Goal: Task Accomplishment & Management: Complete application form

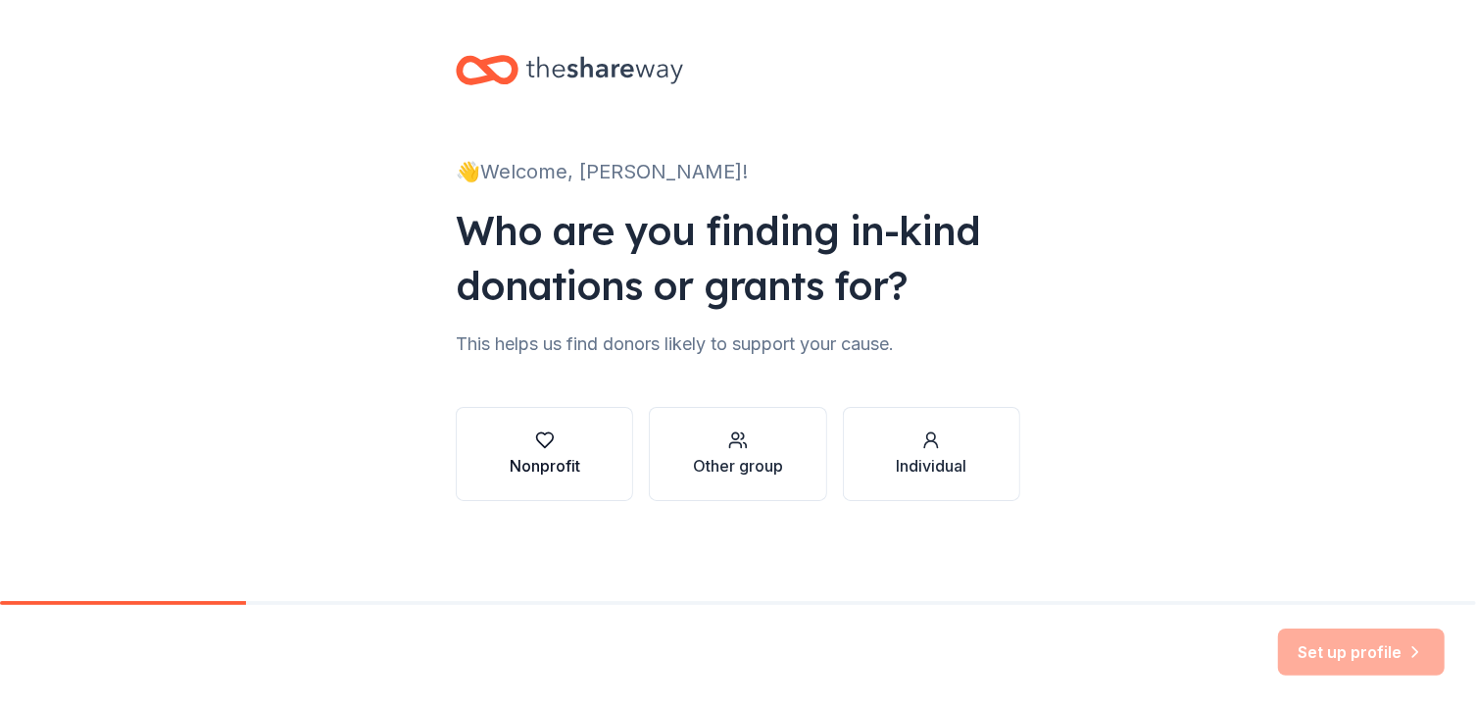
click at [532, 452] on div "Nonprofit" at bounding box center [545, 453] width 71 height 47
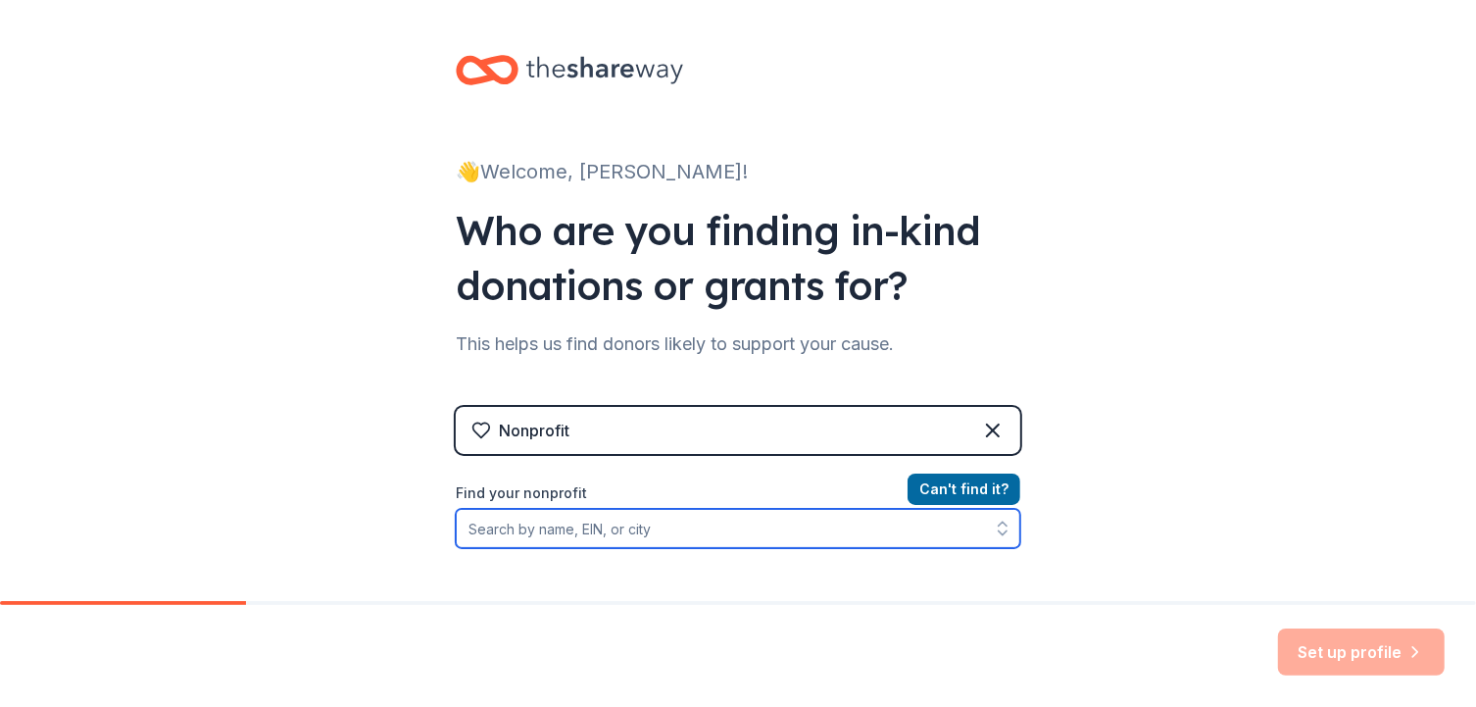
click at [669, 530] on input "Find your nonprofit" at bounding box center [738, 528] width 564 height 39
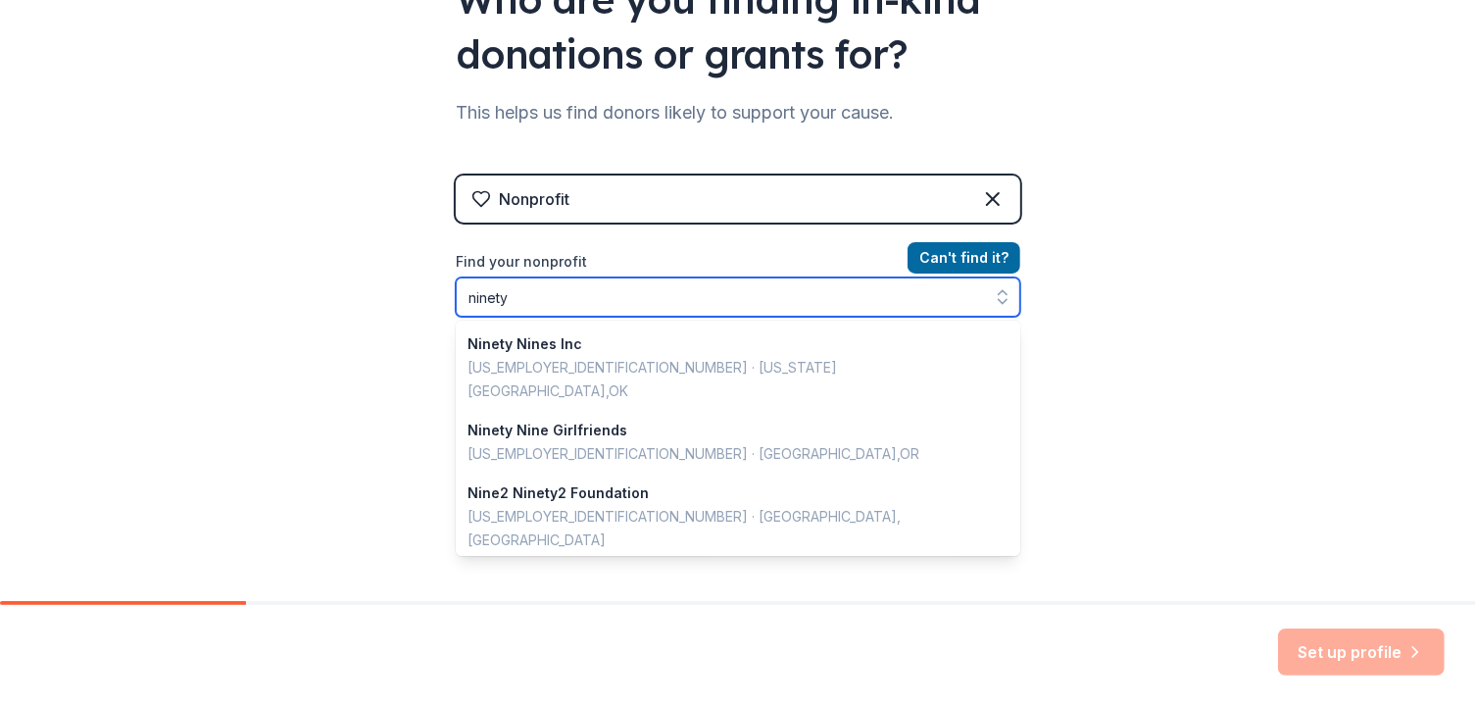
scroll to position [236, 0]
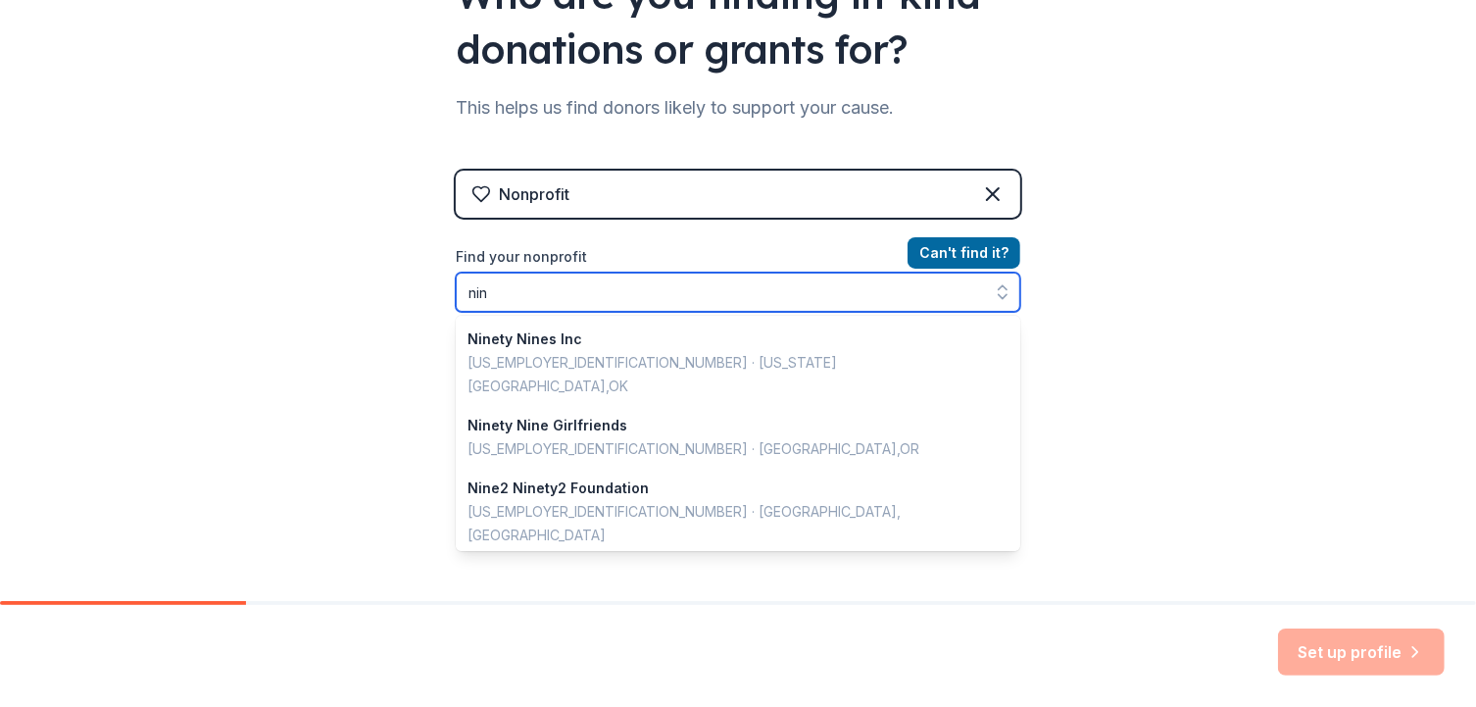
type input "ni"
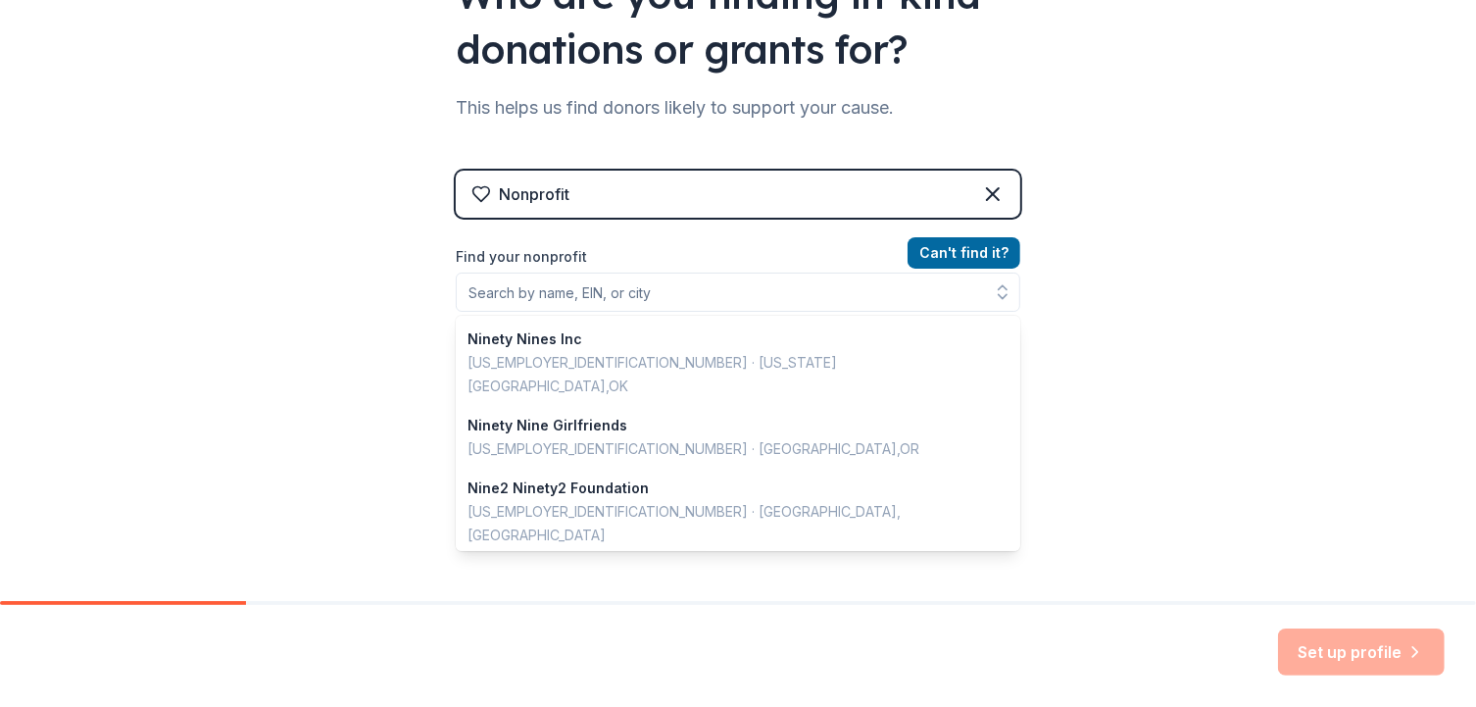
scroll to position [205, 0]
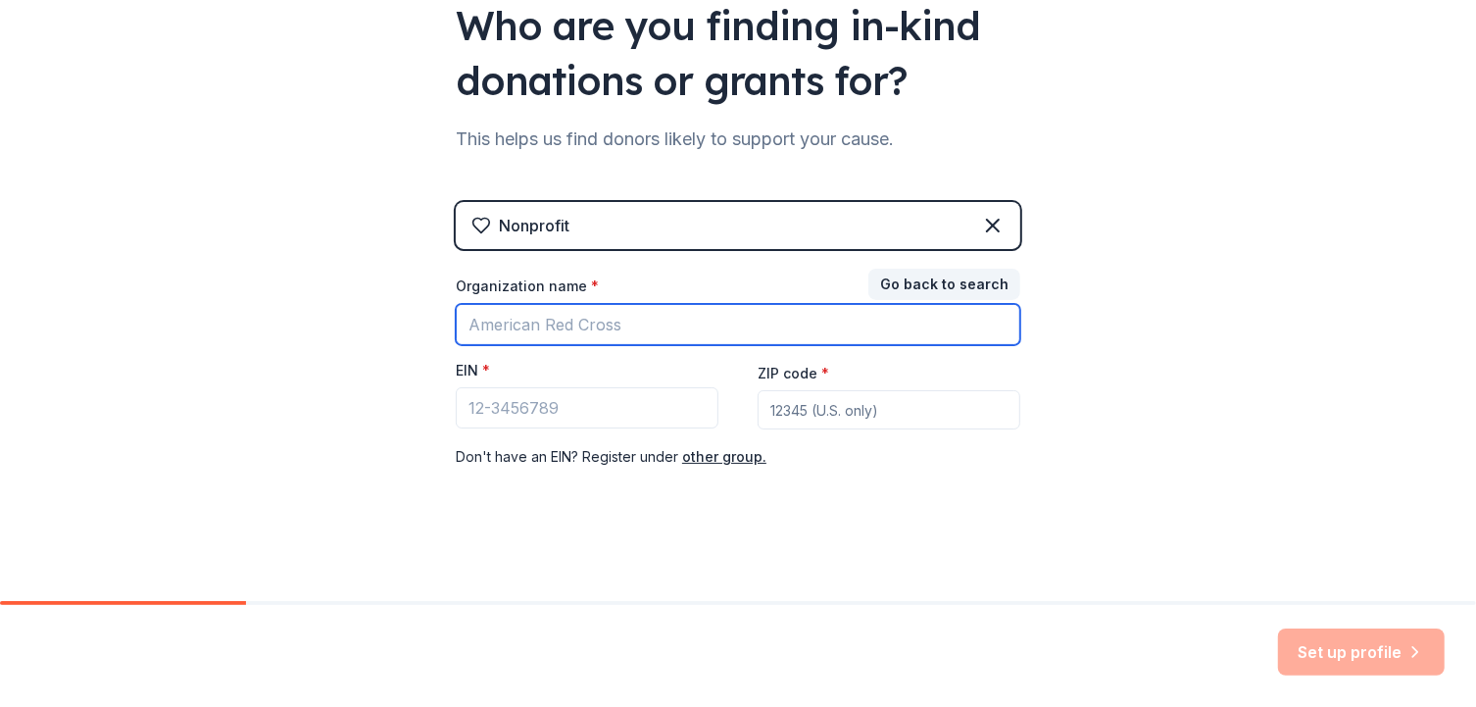
click at [602, 325] on input "Organization name *" at bounding box center [738, 324] width 564 height 41
type input "southwest section of the 99s"
click at [710, 322] on input "southwest section of the 99s" at bounding box center [738, 324] width 564 height 41
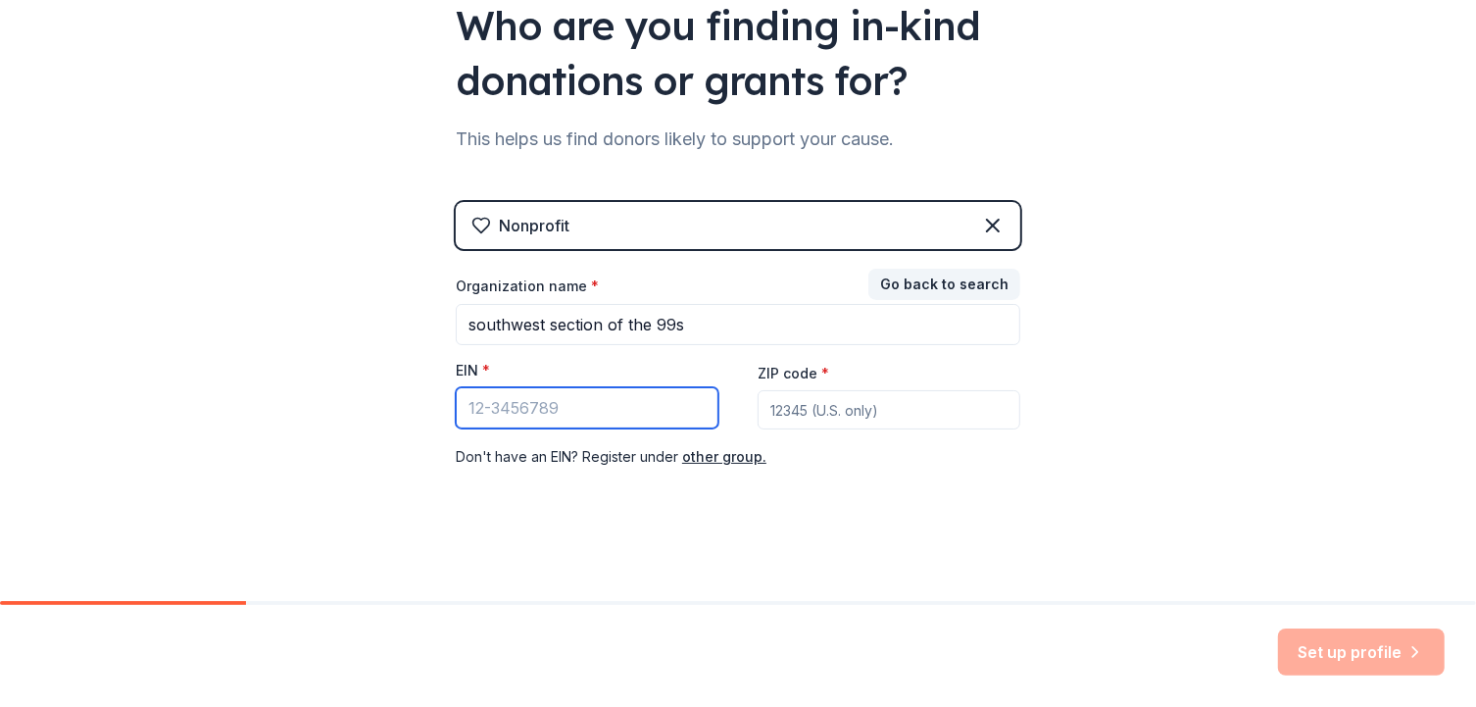
click at [574, 397] on input "EIN *" at bounding box center [587, 407] width 263 height 41
click at [574, 397] on input "8" at bounding box center [587, 407] width 263 height 41
type input "[US_EMPLOYER_IDENTIFICATION_NUMBER]"
click at [799, 408] on input "ZIP code *" at bounding box center [889, 409] width 263 height 39
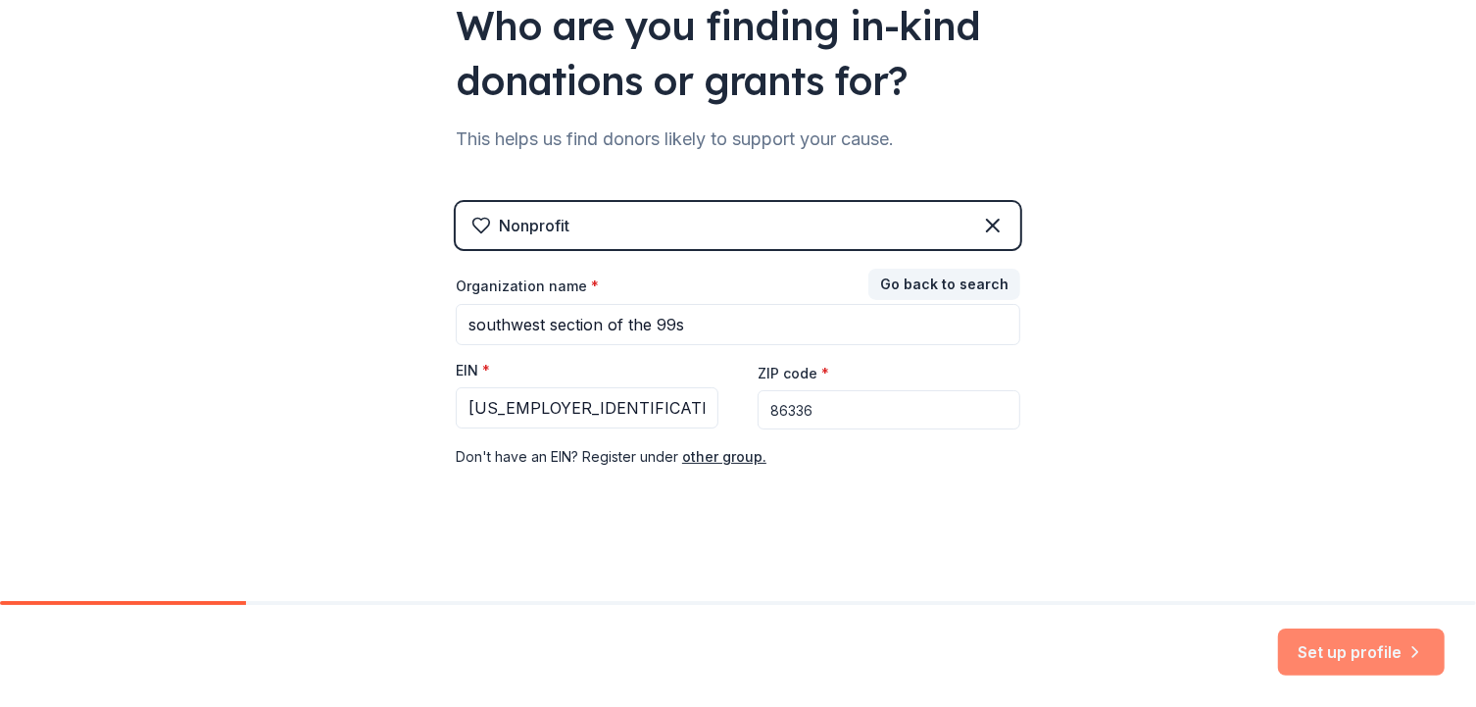
type input "86336"
click at [1381, 645] on button "Set up profile" at bounding box center [1361, 651] width 167 height 47
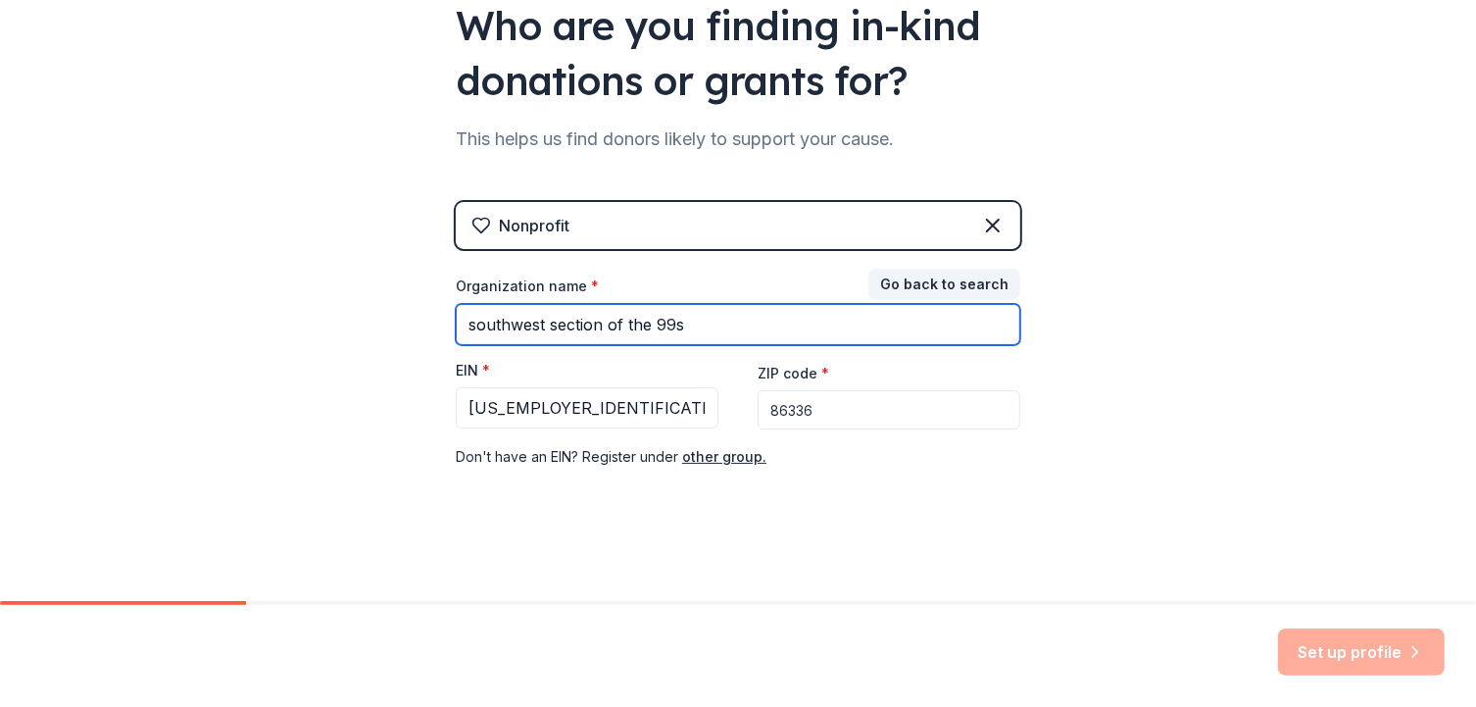
drag, startPoint x: 641, startPoint y: 324, endPoint x: 431, endPoint y: 327, distance: 209.7
click at [431, 327] on div "👋 Welcome, Lori! Who are you finding in-kind donations or grants for? This help…" at bounding box center [737, 198] width 627 height 807
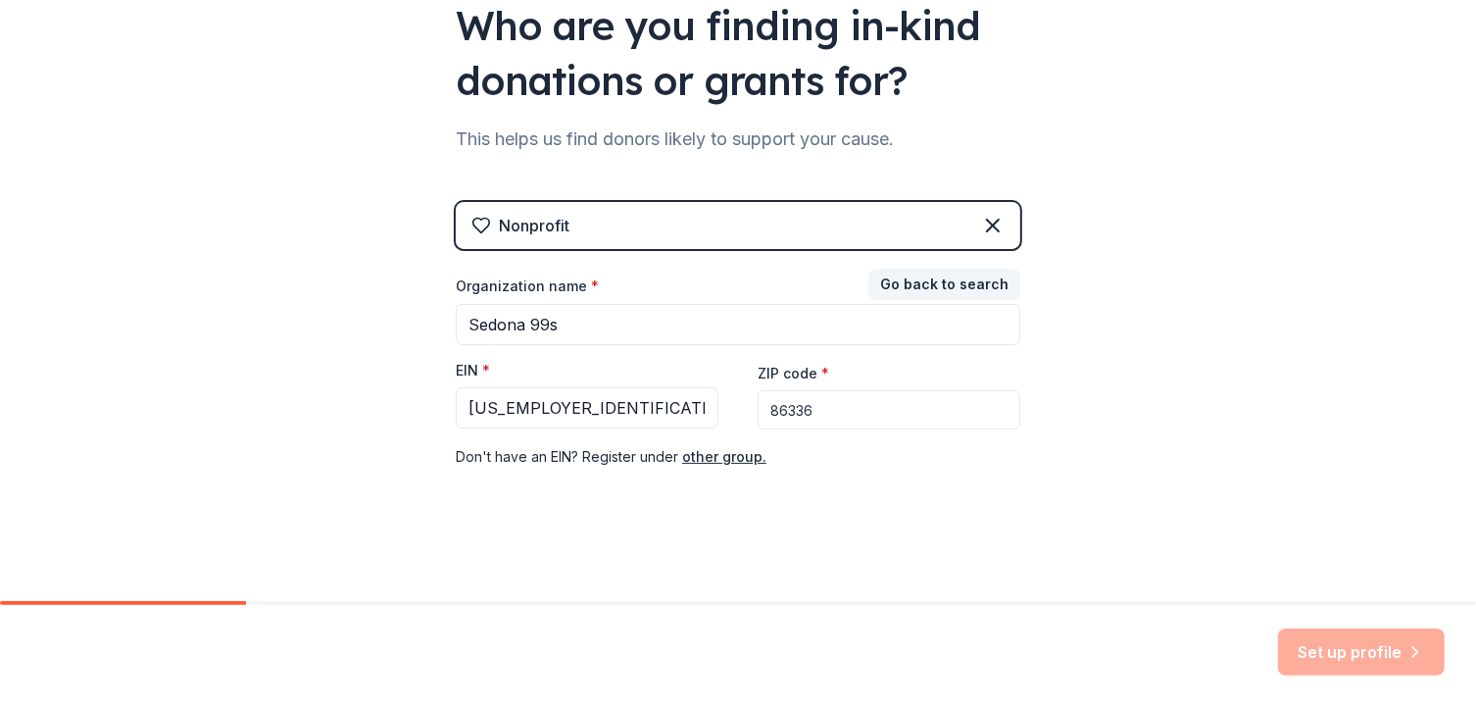
click at [1388, 650] on div "Set up profile" at bounding box center [1361, 651] width 167 height 47
type input "southwest section of the 99s"
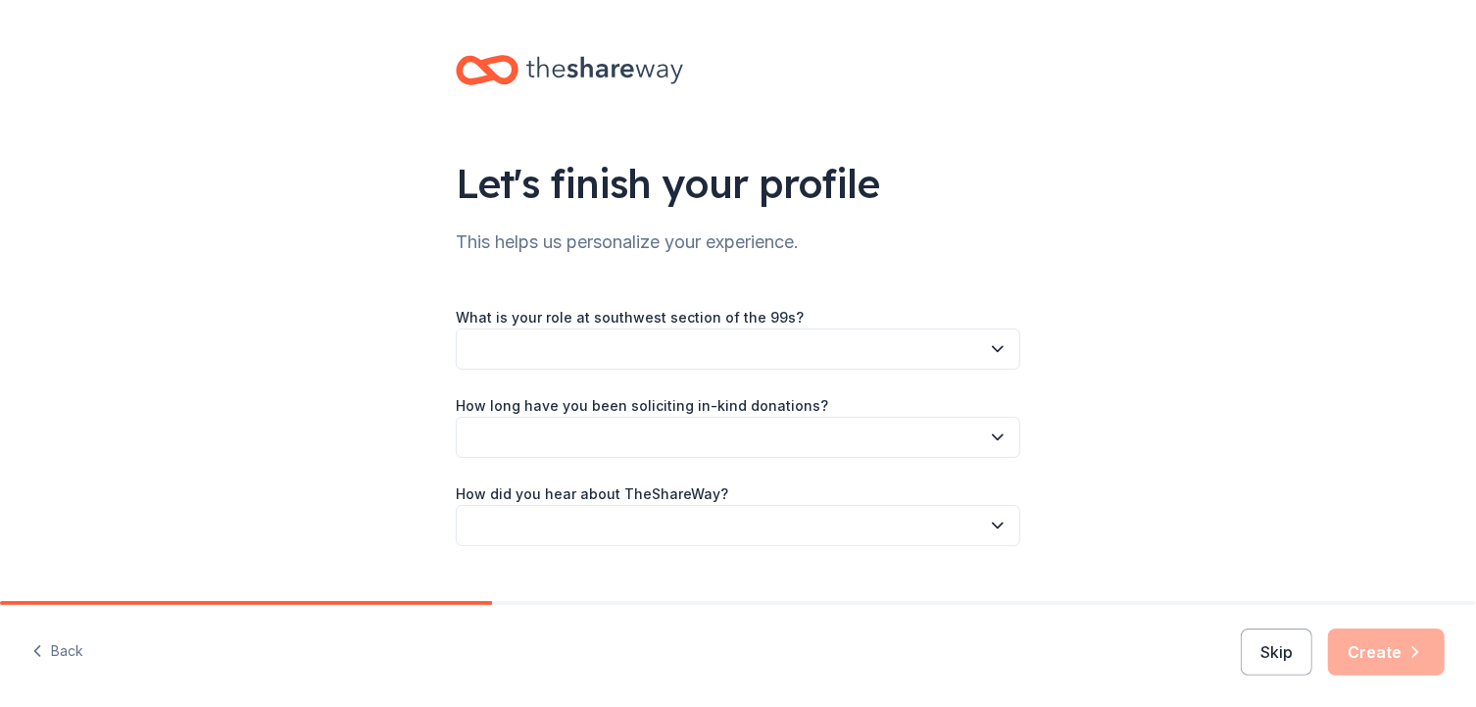
click at [800, 347] on button "button" at bounding box center [738, 348] width 564 height 41
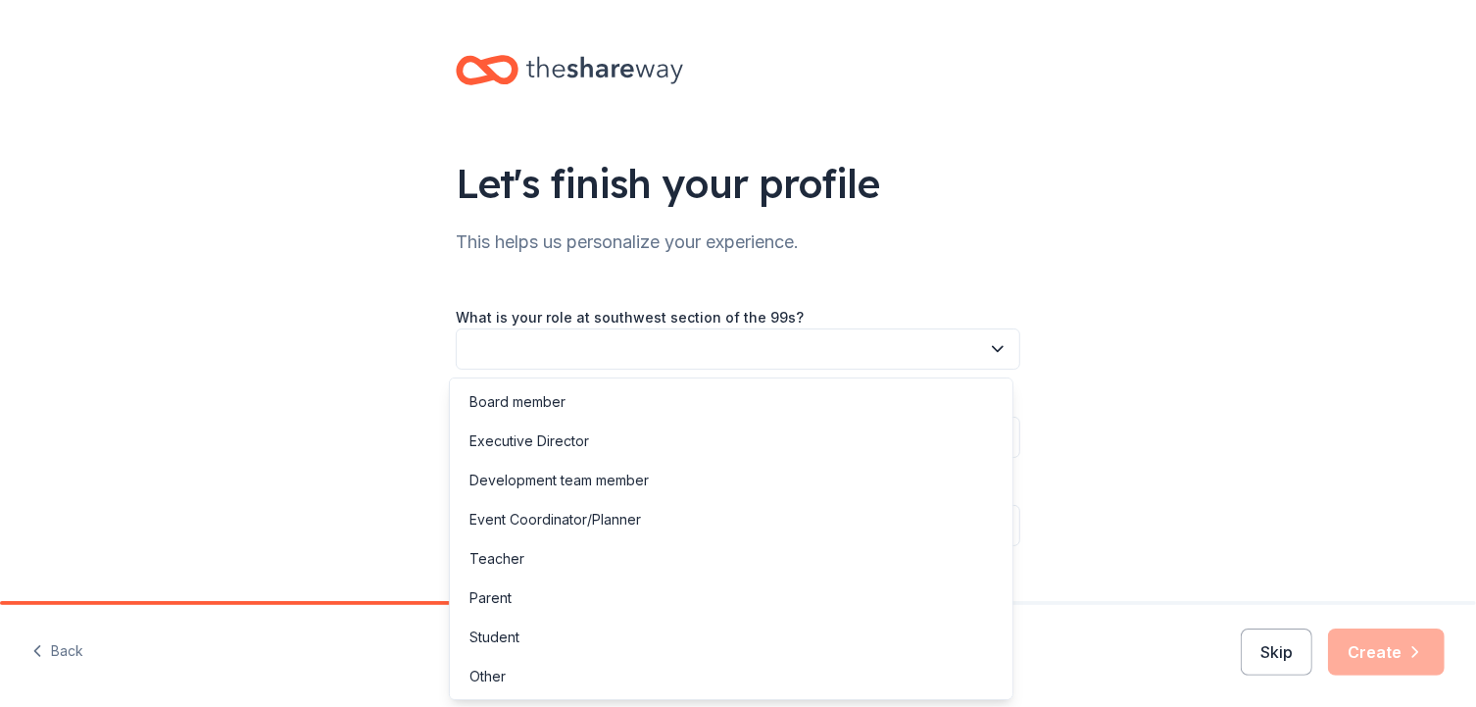
click at [51, 649] on div "Let's finish your profile This helps us personalize your experience. What is yo…" at bounding box center [738, 353] width 1476 height 707
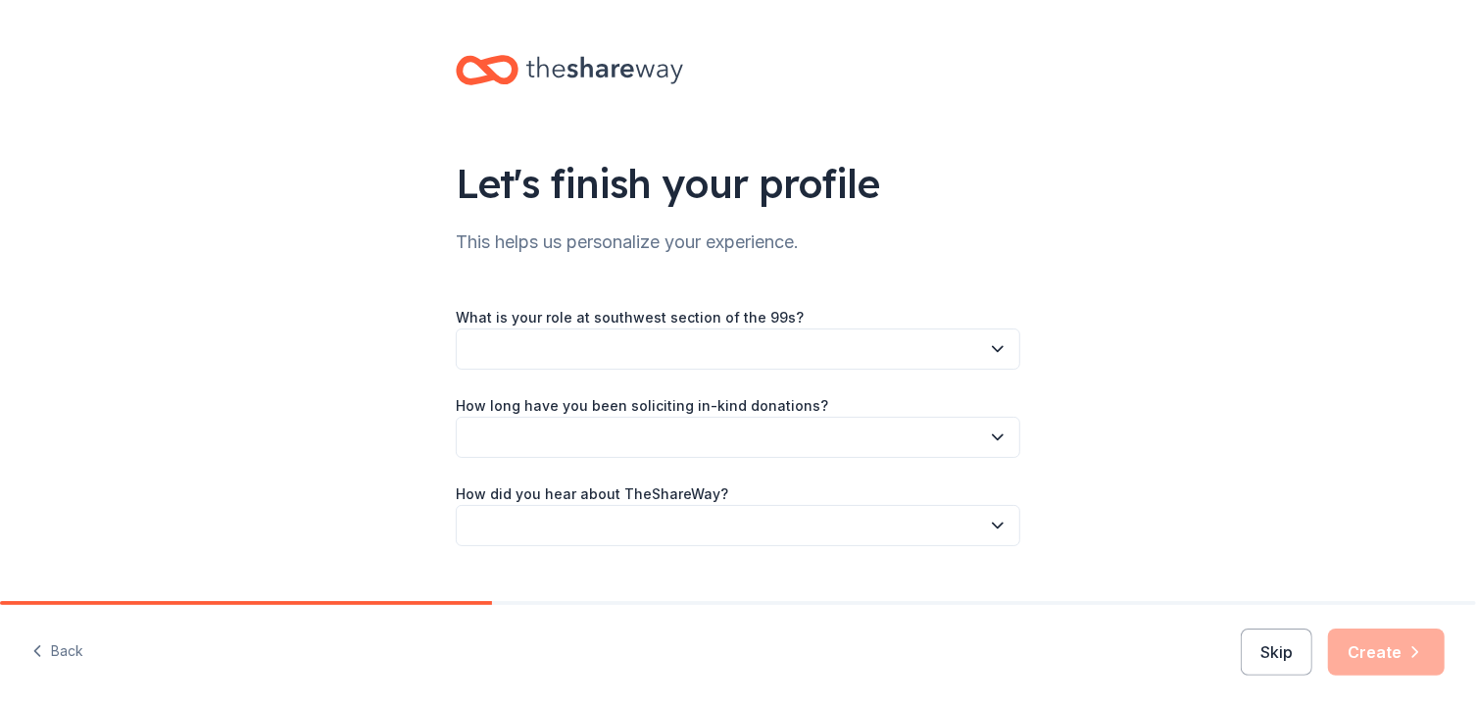
click at [51, 649] on button "Back" at bounding box center [57, 651] width 52 height 41
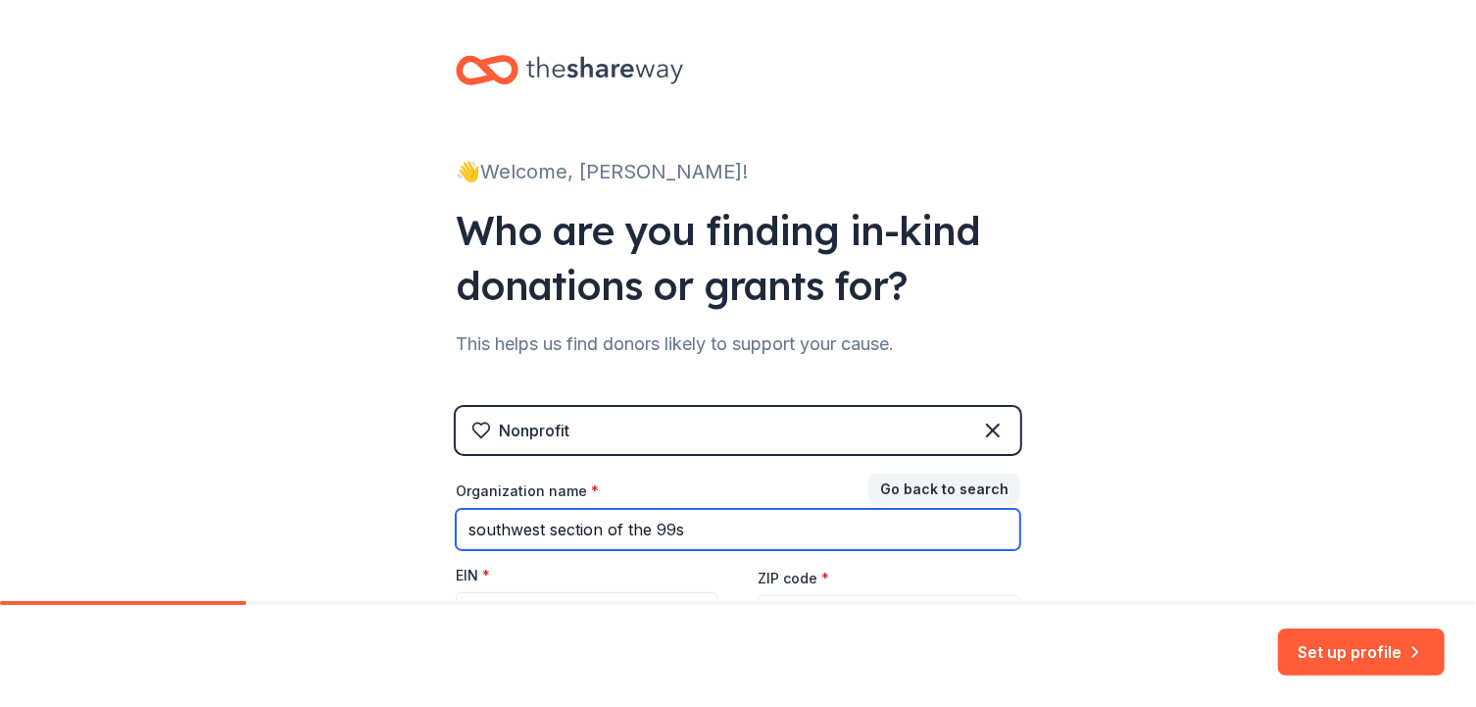
drag, startPoint x: 645, startPoint y: 529, endPoint x: 412, endPoint y: 525, distance: 233.3
click at [412, 525] on div "👋 Welcome, Lori! Who are you finding in-kind donations or grants for? This help…" at bounding box center [738, 403] width 1476 height 807
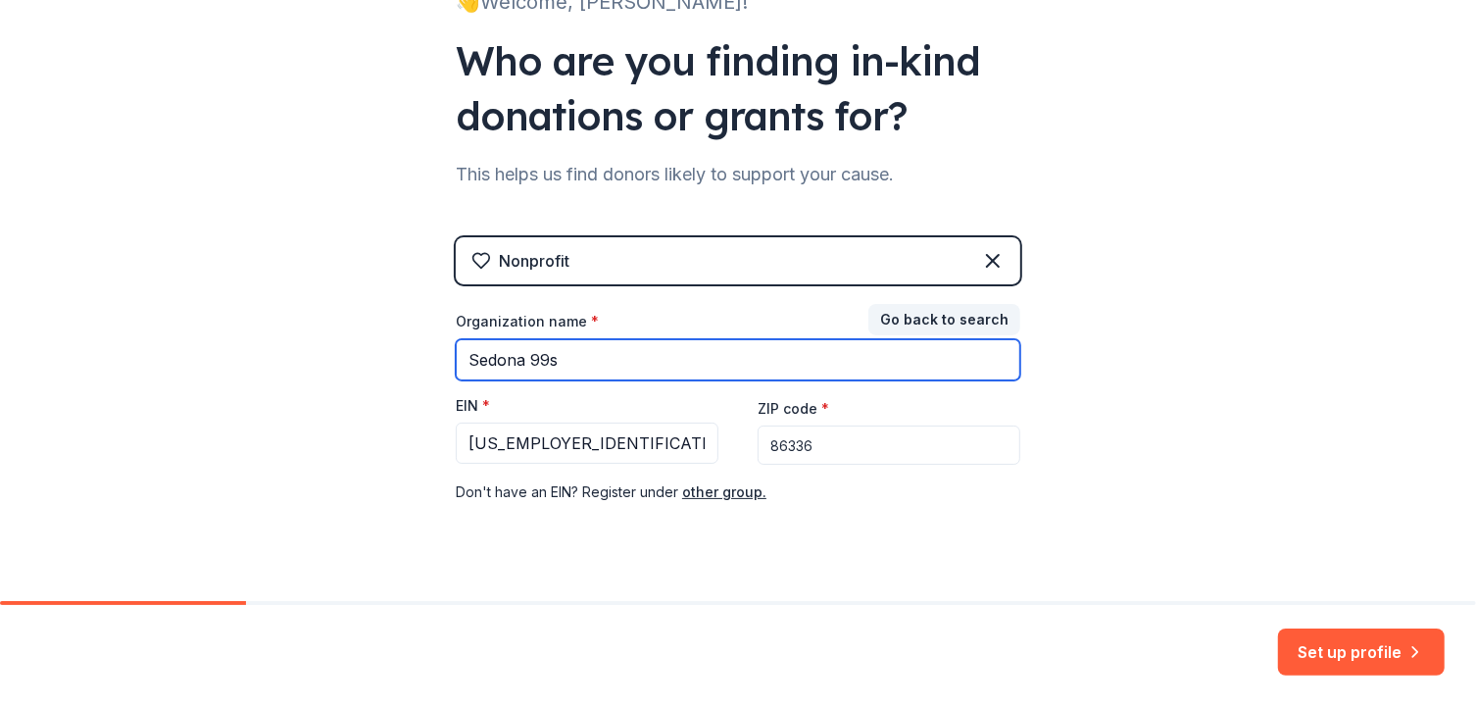
scroll to position [205, 0]
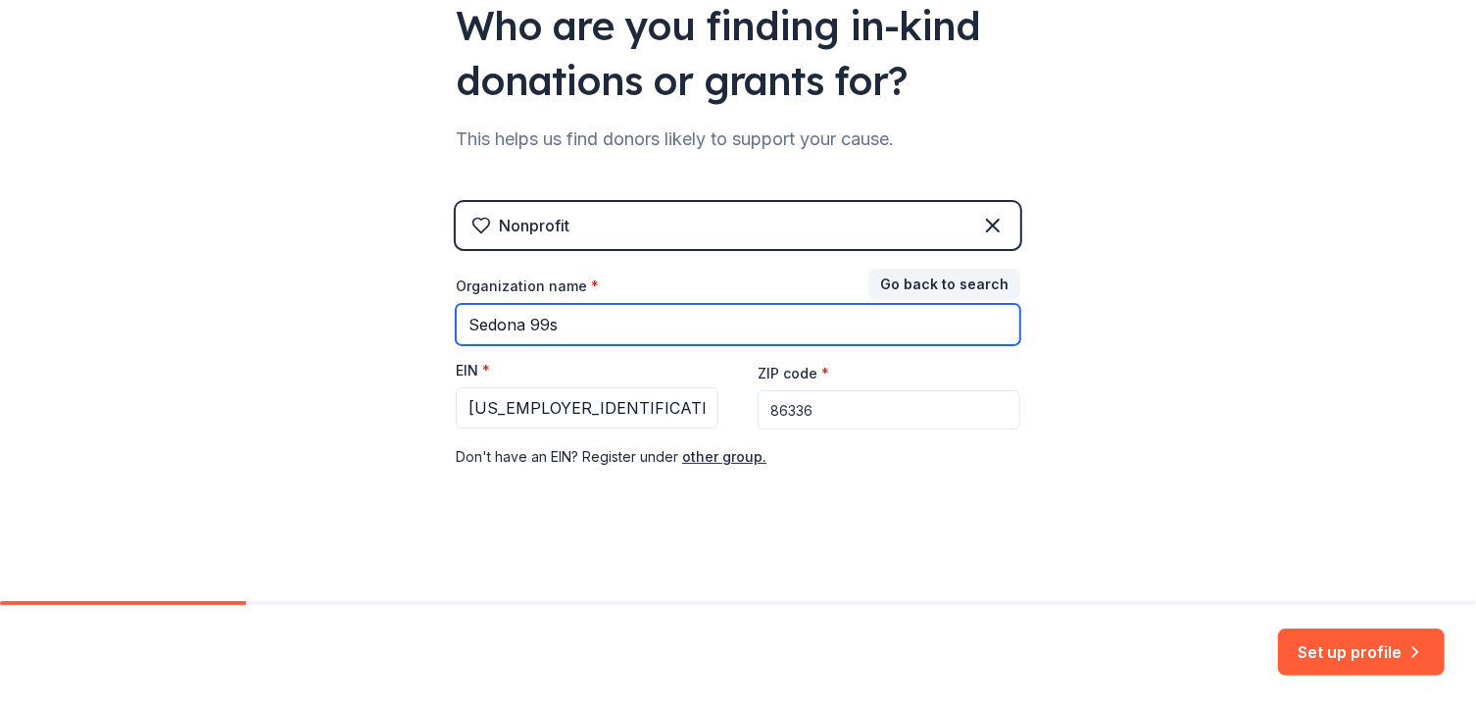
type input "Sedona 99s"
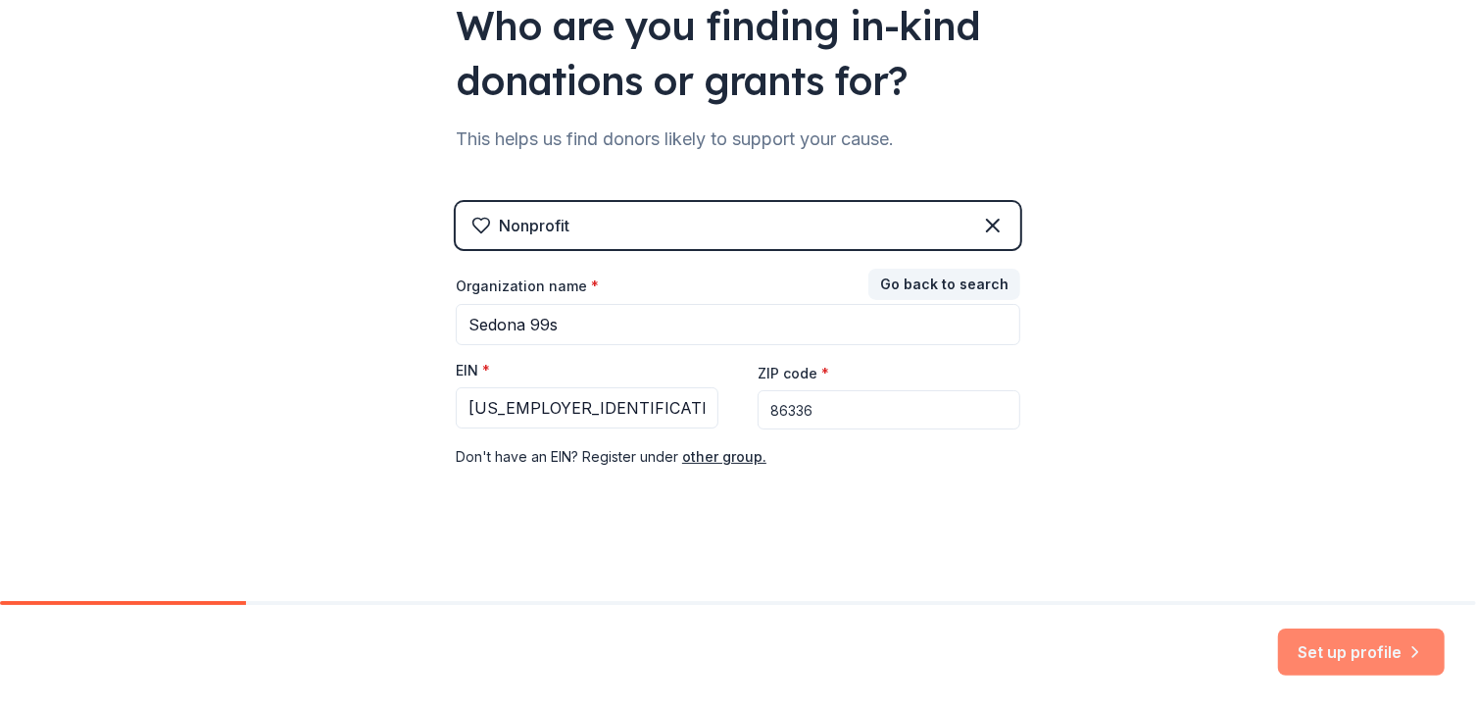
click at [1364, 656] on button "Set up profile" at bounding box center [1361, 651] width 167 height 47
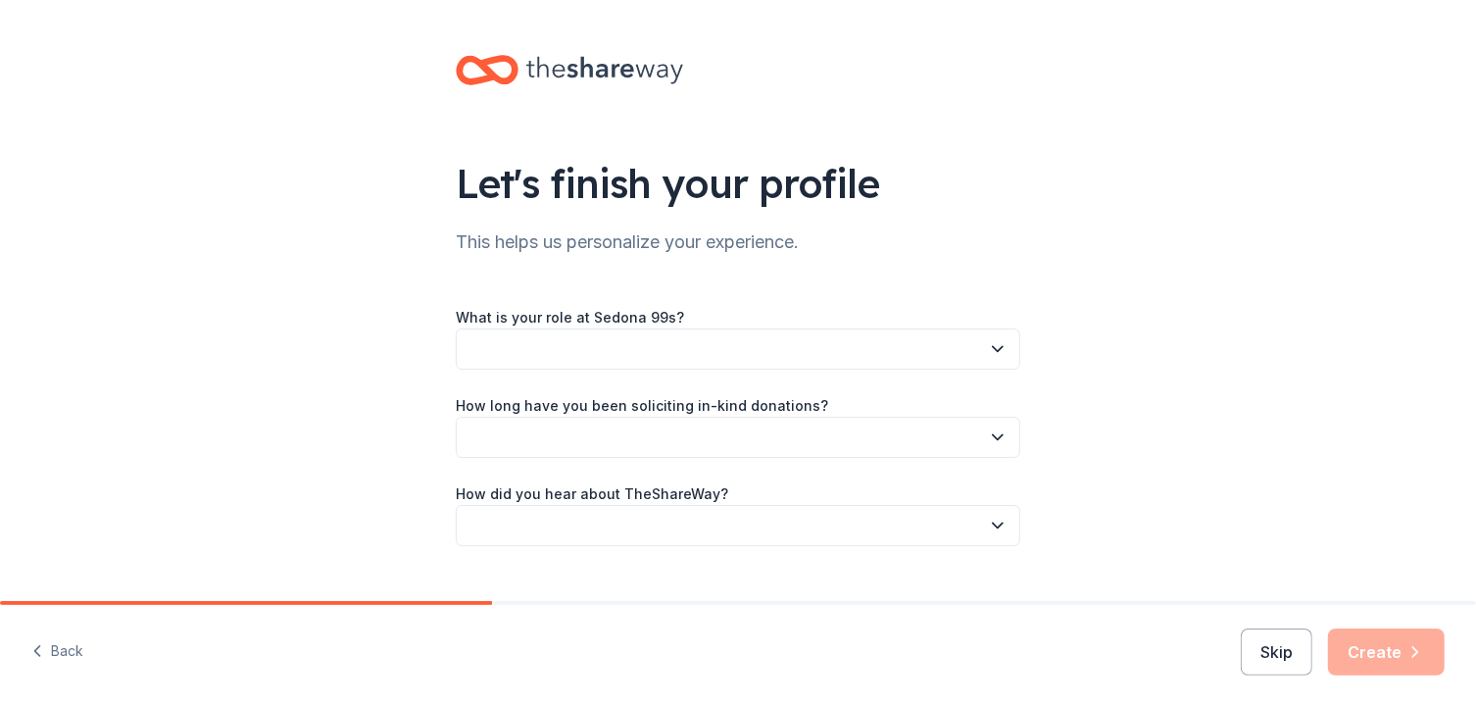
click at [516, 347] on button "button" at bounding box center [738, 348] width 564 height 41
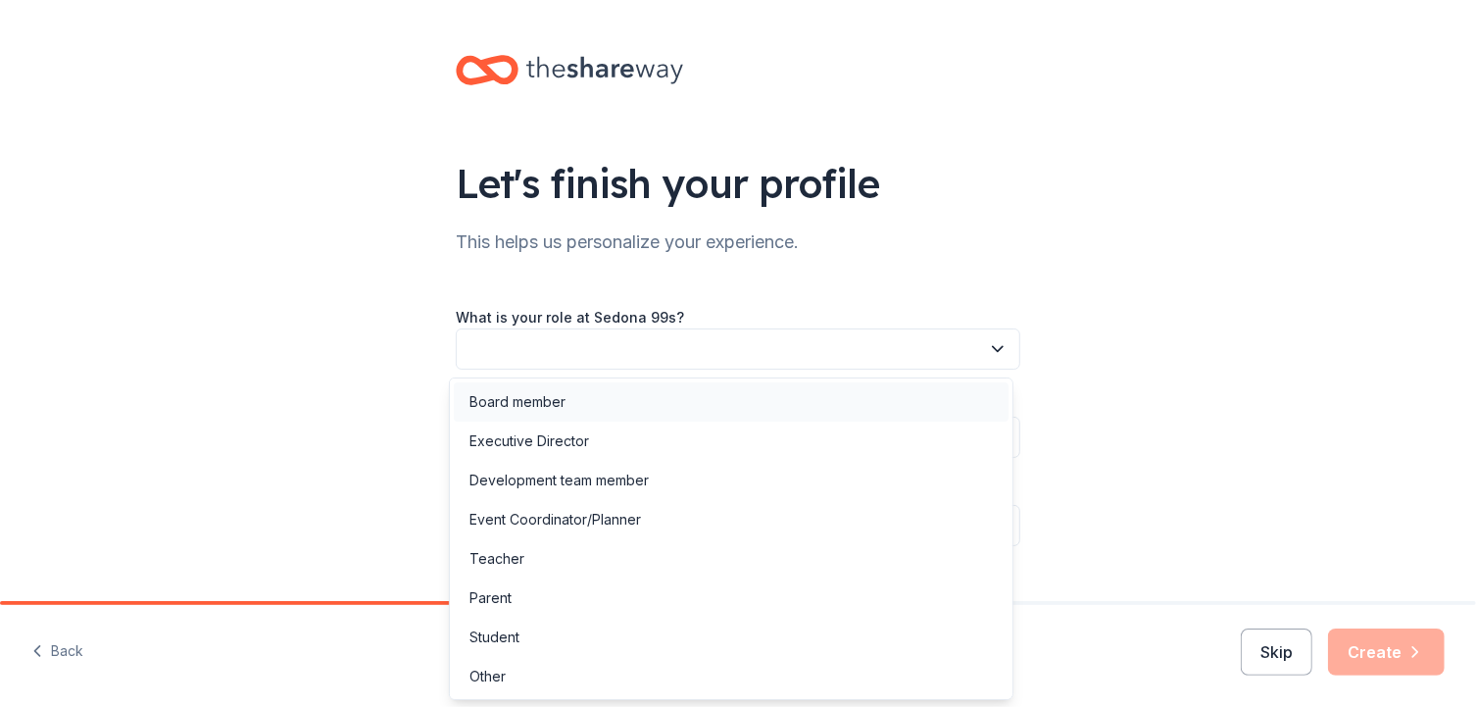
click at [514, 391] on div "Board member" at bounding box center [517, 402] width 96 height 24
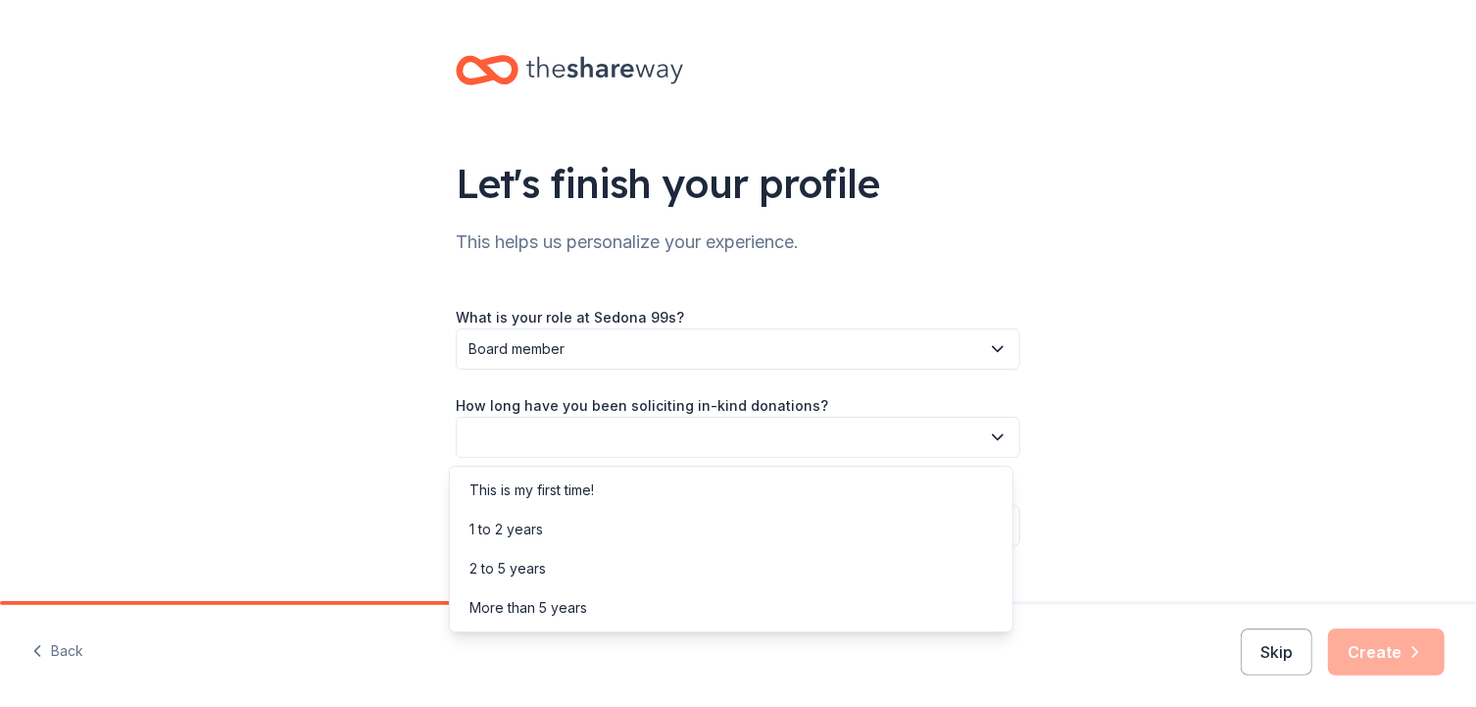
click at [507, 431] on button "button" at bounding box center [738, 436] width 564 height 41
click at [492, 525] on div "1 to 2 years" at bounding box center [505, 529] width 73 height 24
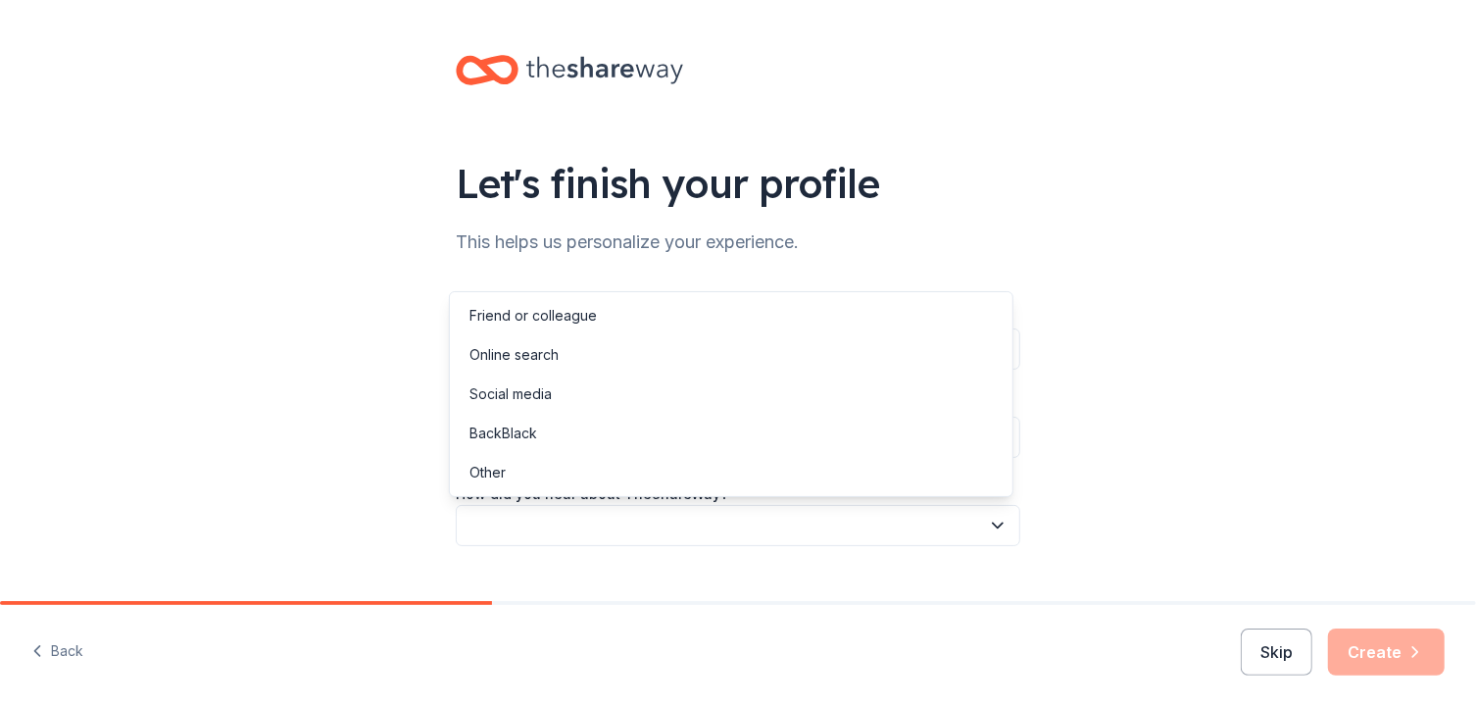
click at [492, 525] on button "button" at bounding box center [738, 525] width 564 height 41
click at [566, 351] on div "Online search" at bounding box center [731, 354] width 555 height 39
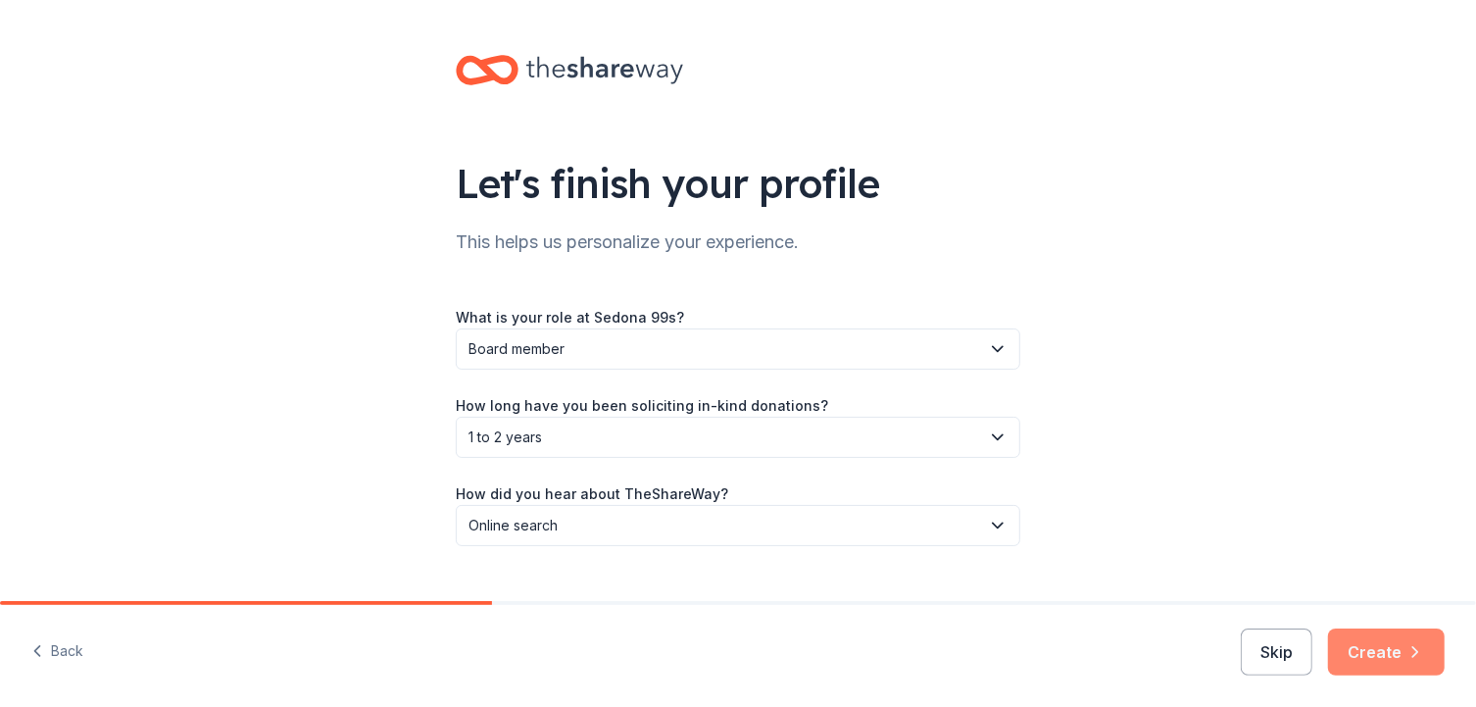
click at [1392, 650] on button "Create" at bounding box center [1386, 651] width 117 height 47
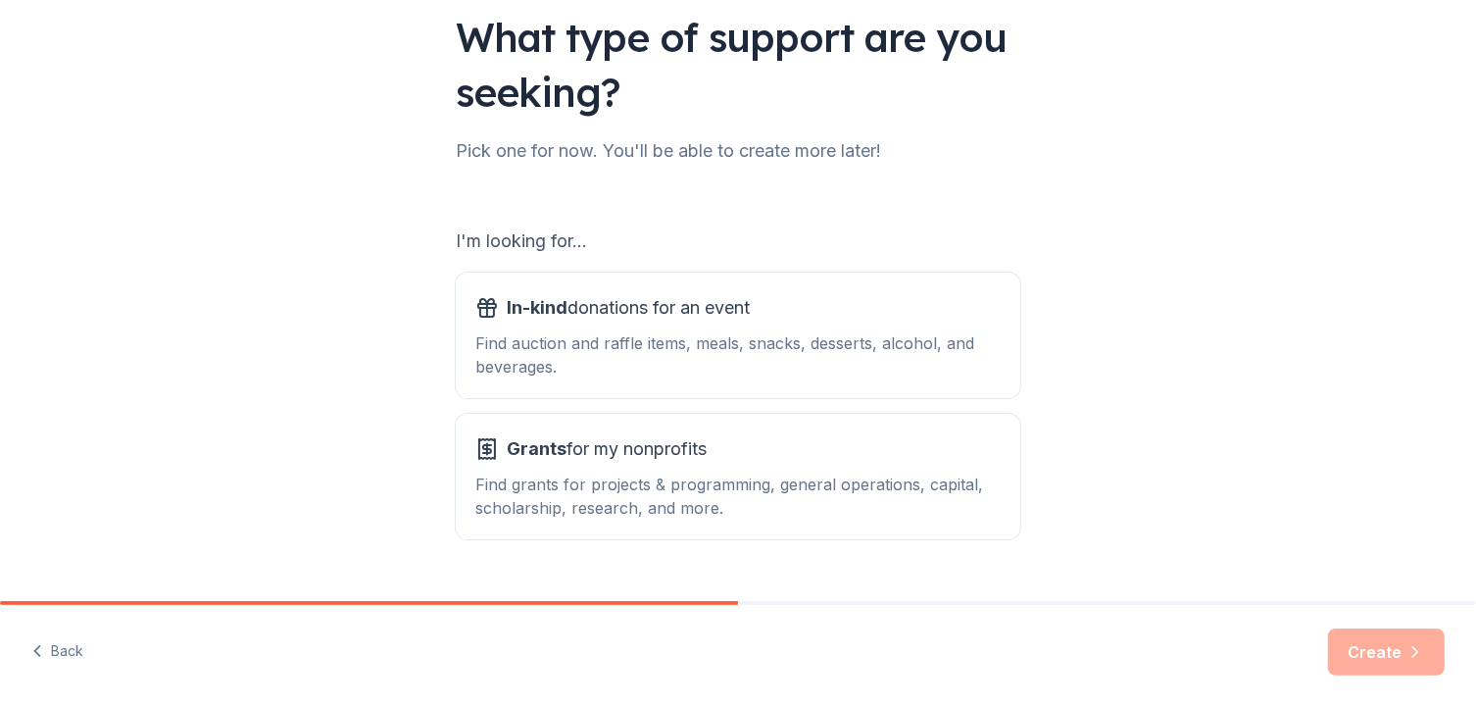
scroll to position [189, 0]
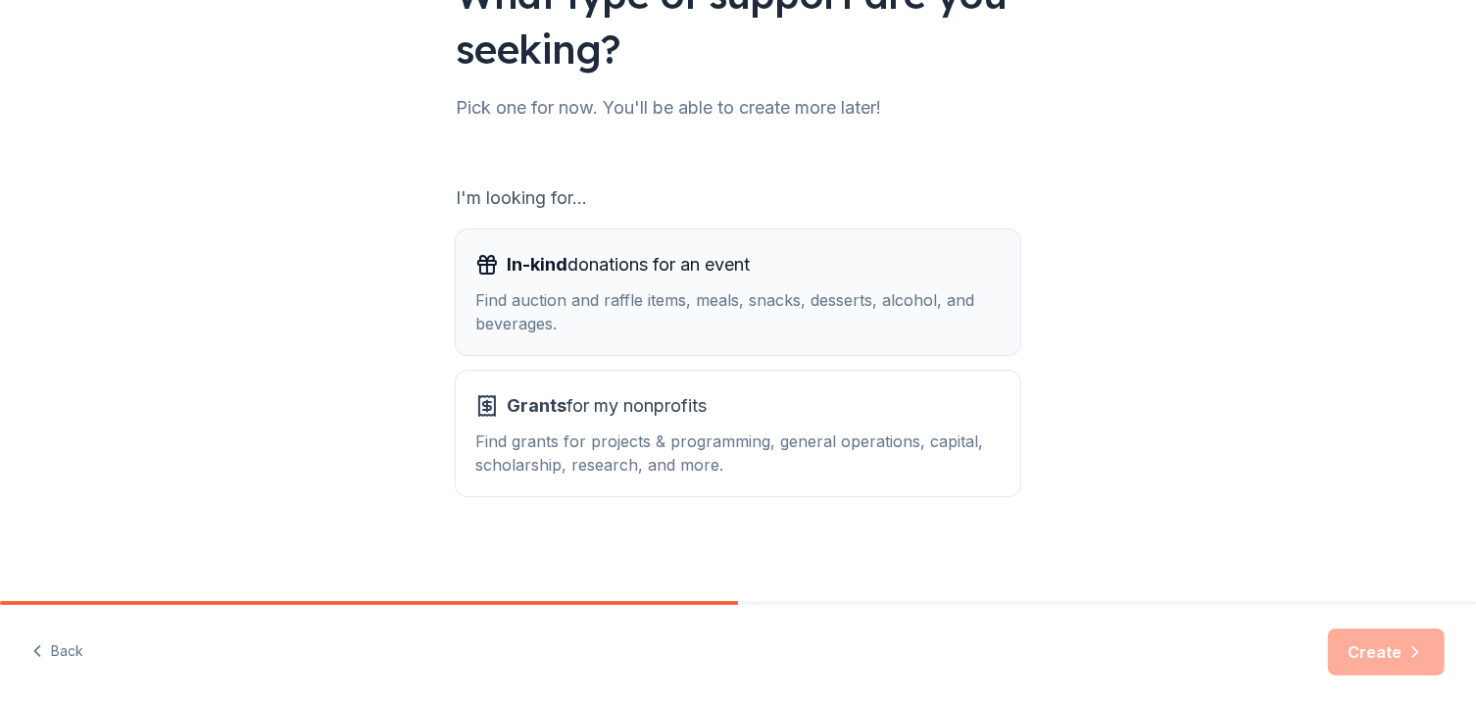
click at [833, 294] on div "Find auction and raffle items, meals, snacks, desserts, alcohol, and beverages." at bounding box center [737, 311] width 525 height 47
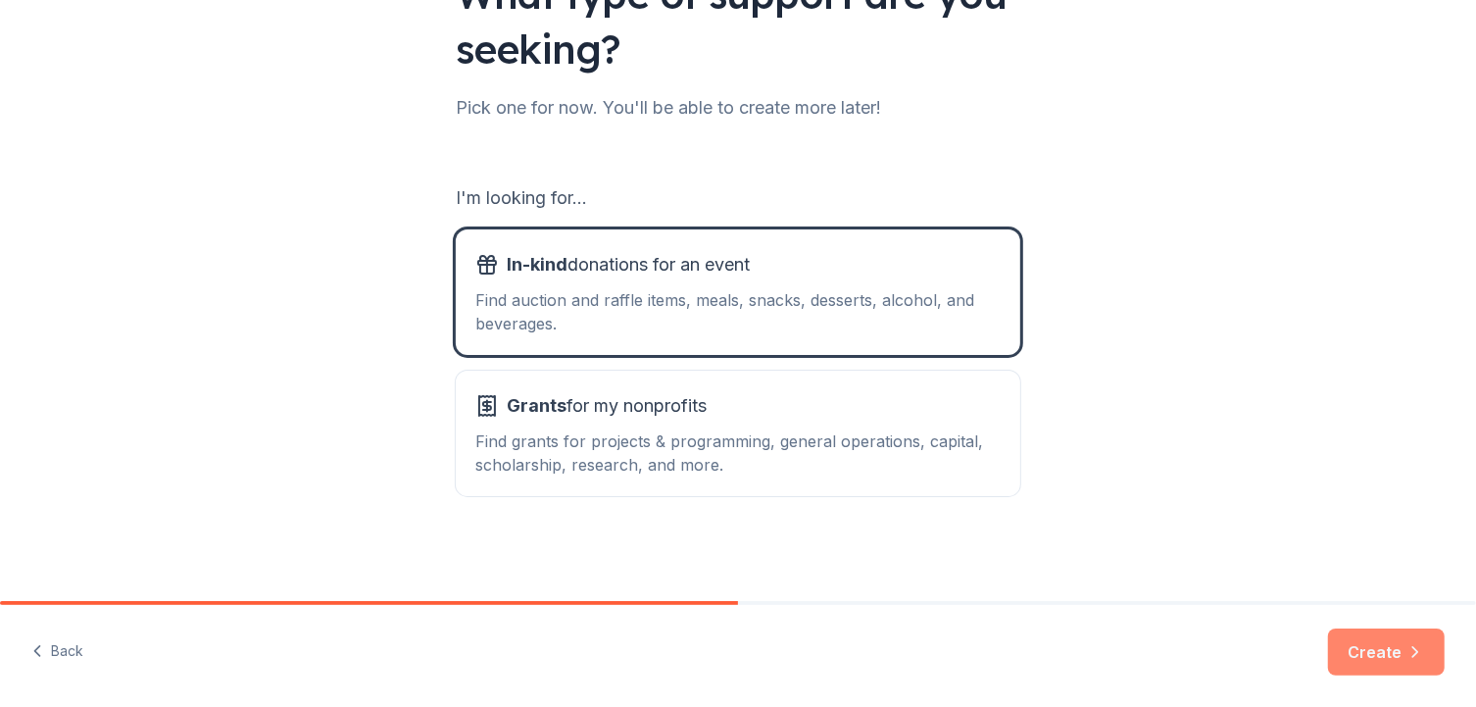
click at [1388, 655] on button "Create" at bounding box center [1386, 651] width 117 height 47
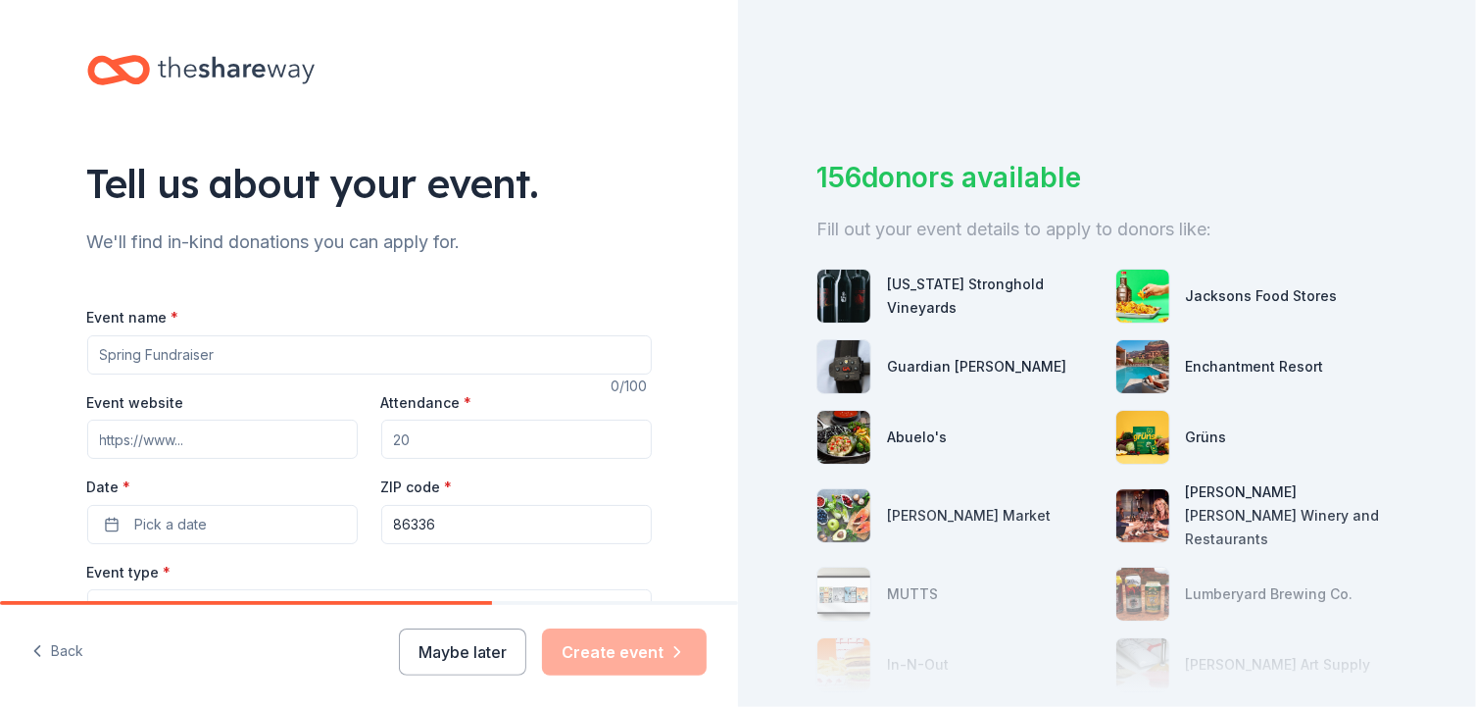
click at [258, 354] on input "Event name *" at bounding box center [369, 354] width 564 height 39
type input "Wings and Wheels, 99s Silent Auction"
drag, startPoint x: 401, startPoint y: 434, endPoint x: 362, endPoint y: 436, distance: 39.2
click at [362, 436] on div "Event website Attendance * Date * Pick a date ZIP code * 86336" at bounding box center [369, 467] width 564 height 154
type input "300"
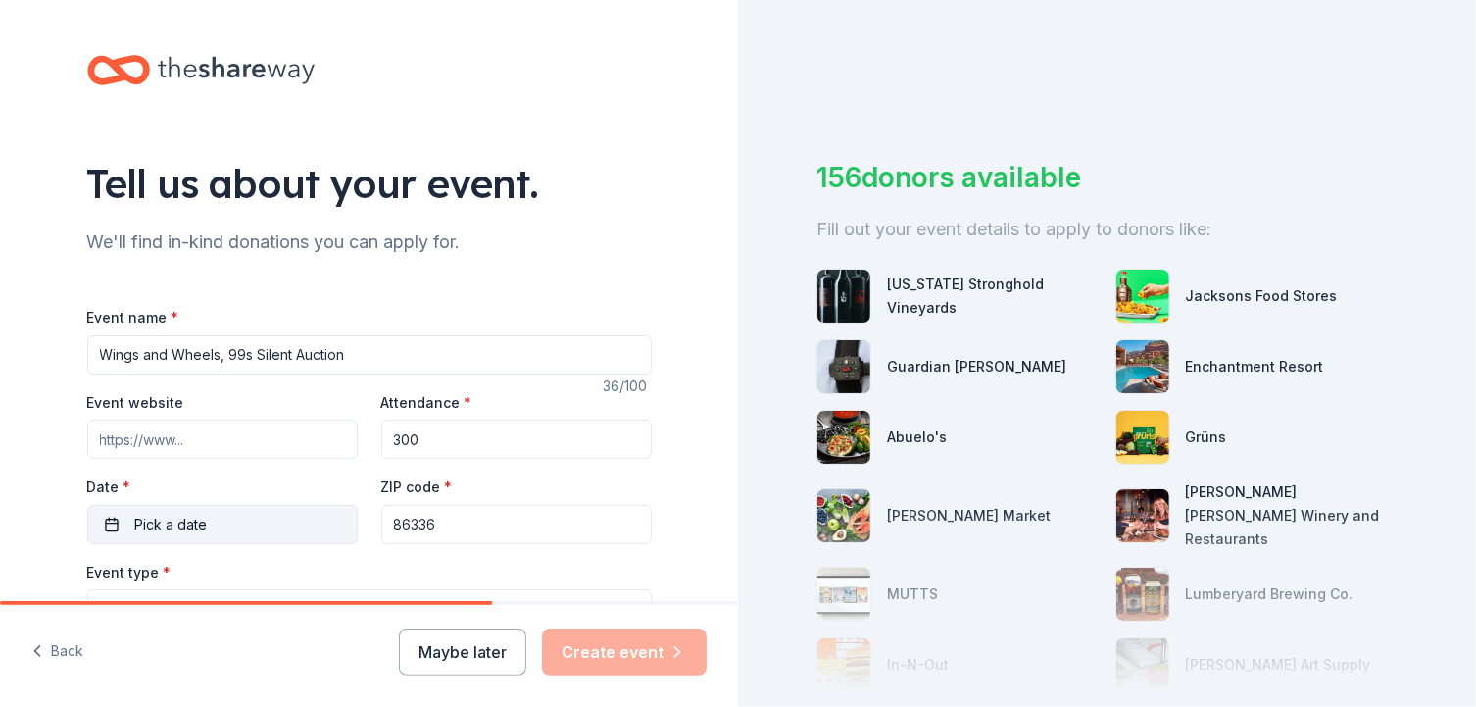
click at [231, 509] on button "Pick a date" at bounding box center [222, 524] width 270 height 39
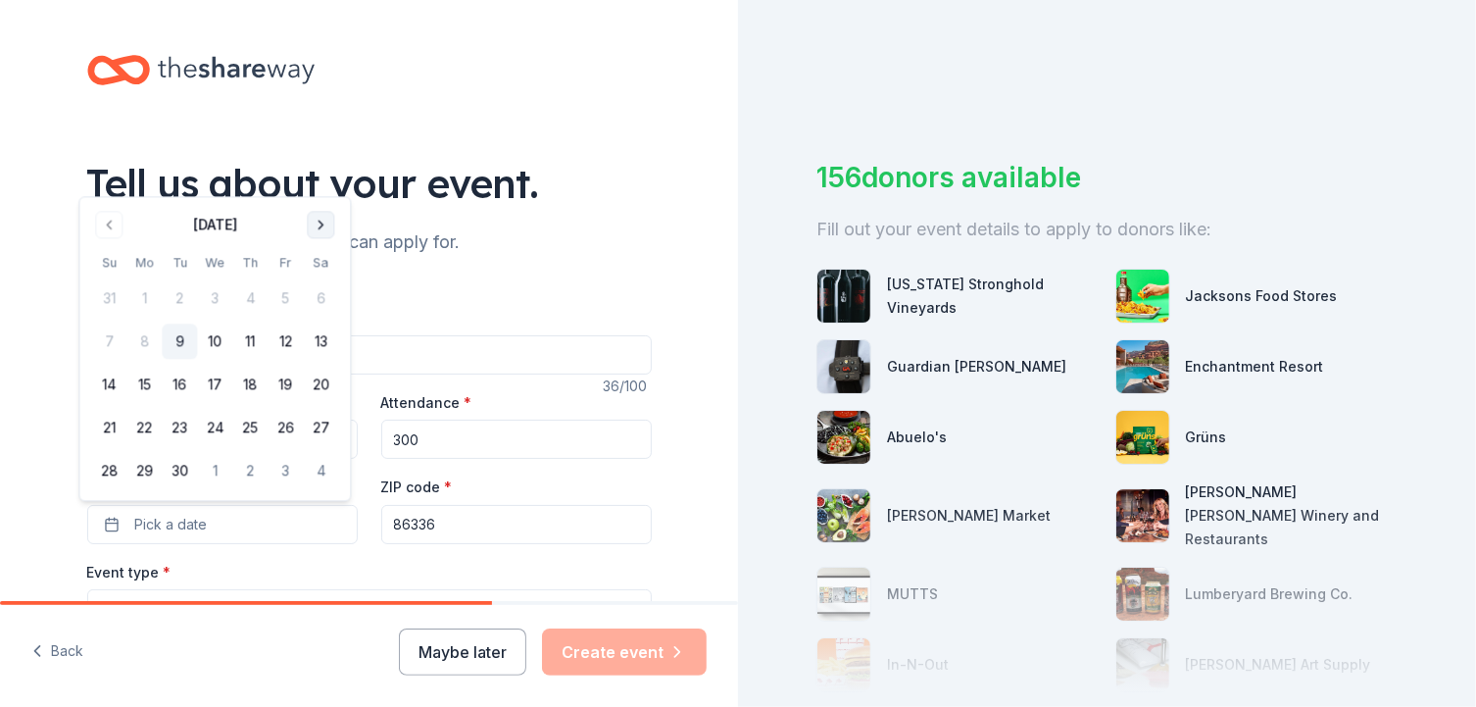
click at [322, 226] on button "Go to next month" at bounding box center [320, 224] width 27 height 27
click at [322, 340] on button "11" at bounding box center [320, 341] width 35 height 35
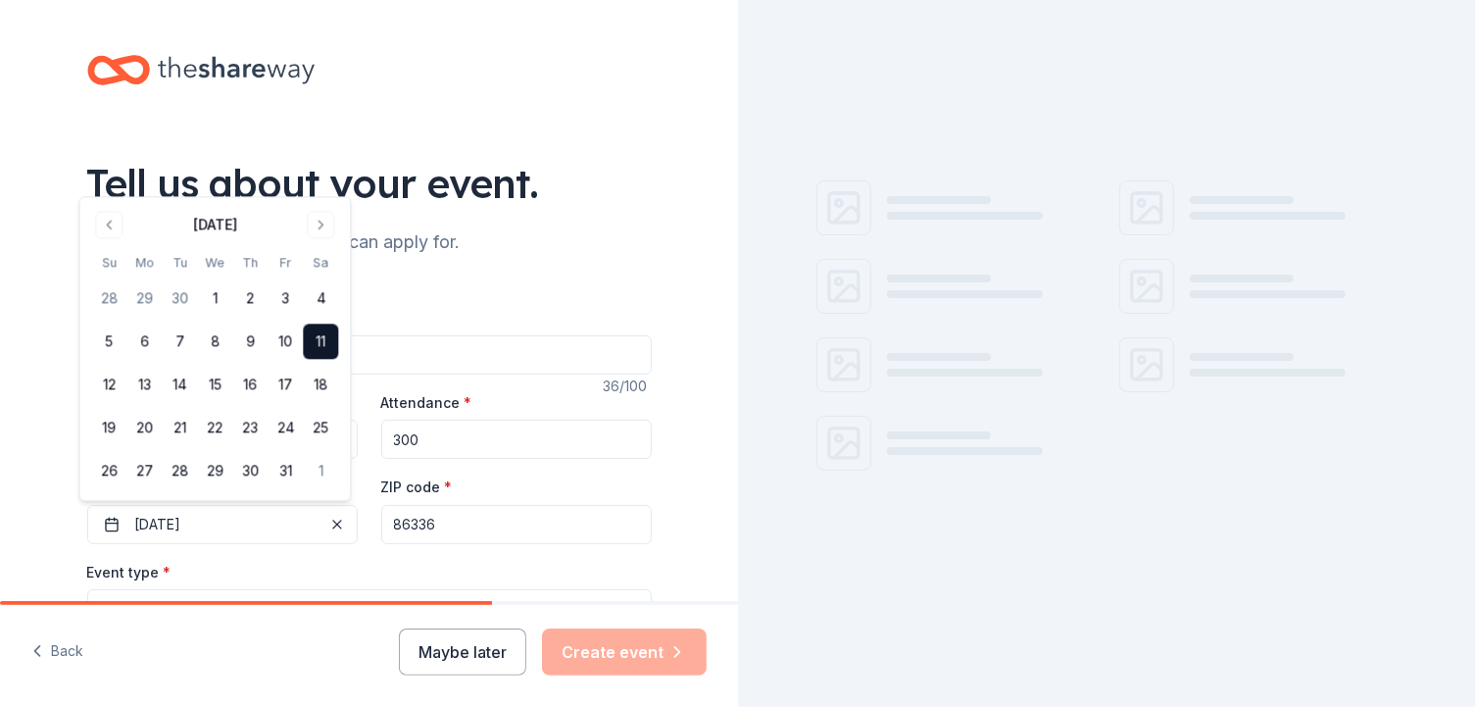
click at [393, 505] on input "86336" at bounding box center [516, 524] width 270 height 39
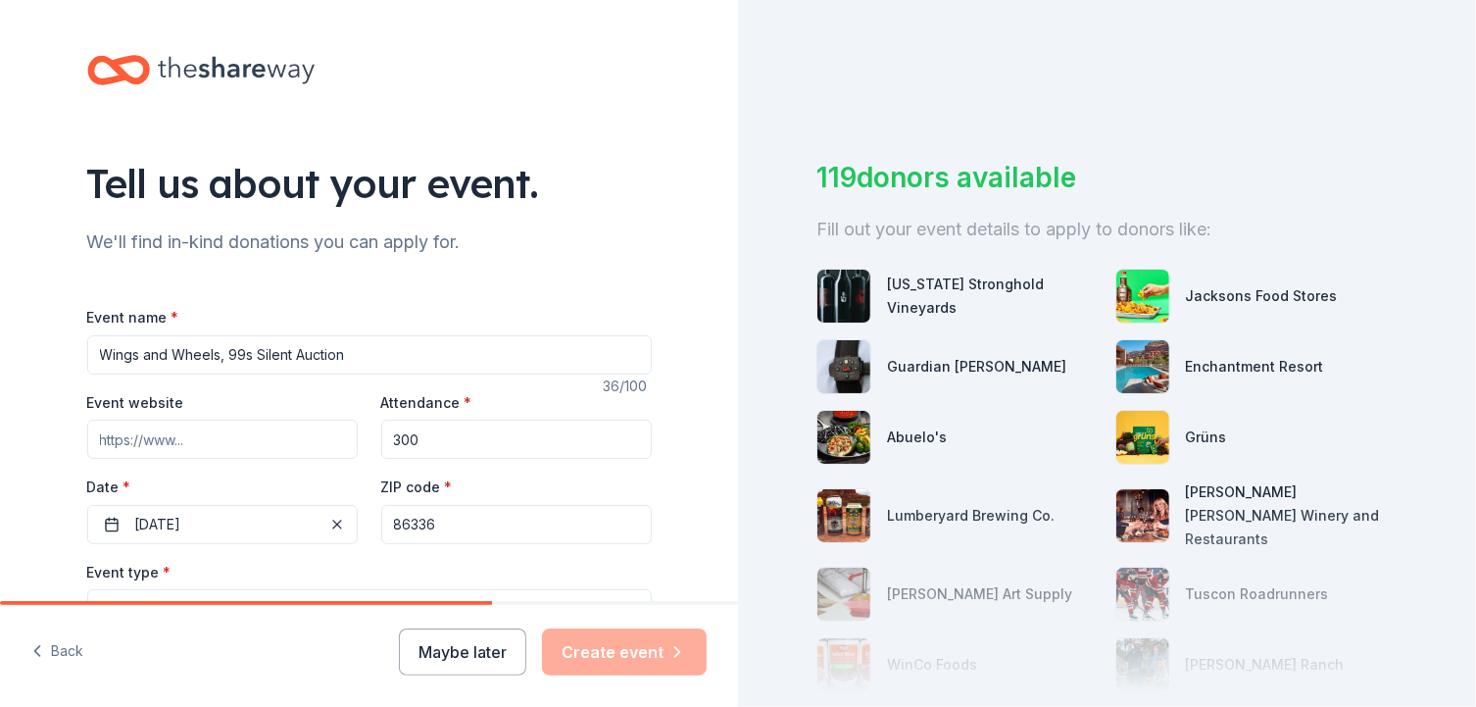
click at [227, 436] on input "Event website" at bounding box center [222, 438] width 270 height 39
click at [260, 436] on input "Event website" at bounding box center [222, 438] width 270 height 39
paste input "https://www.airshowcenter.com/airshows/727/wings-and-wheels"
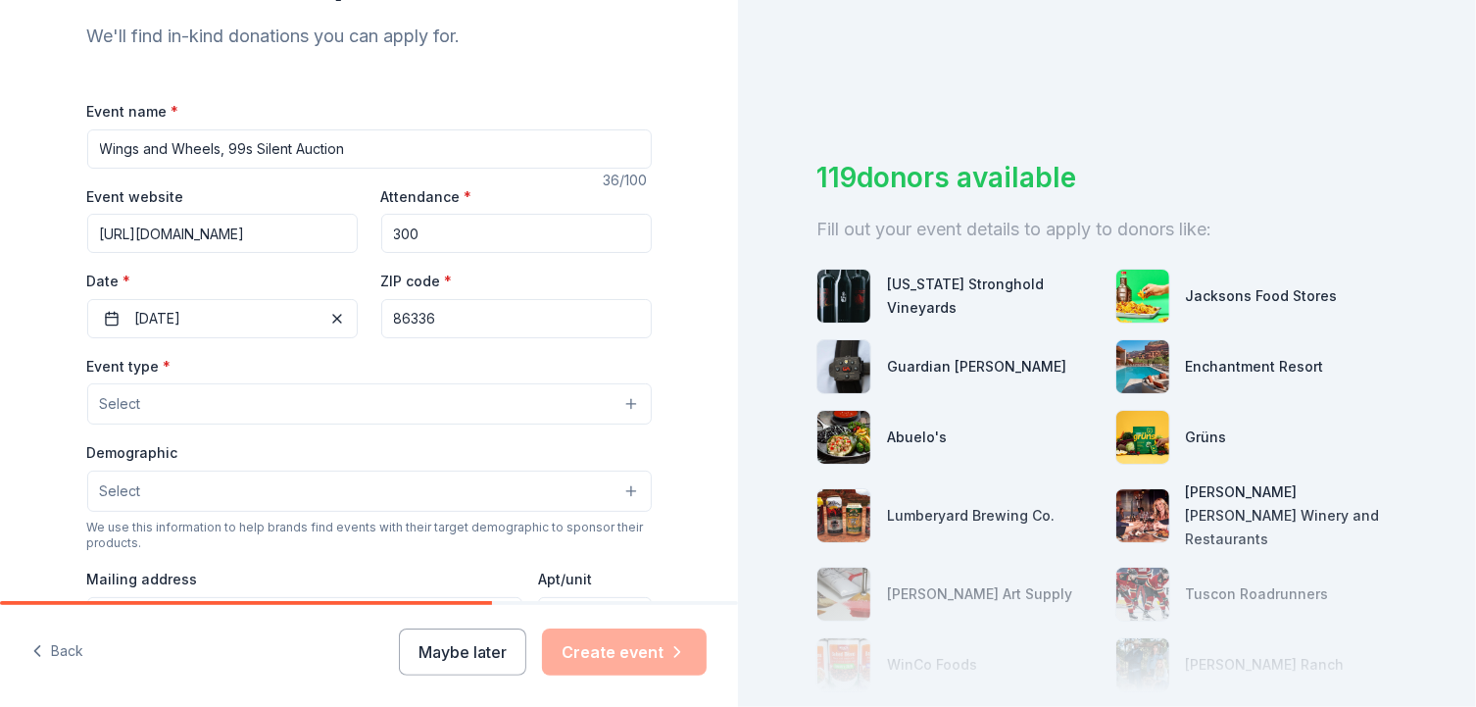
scroll to position [213, 0]
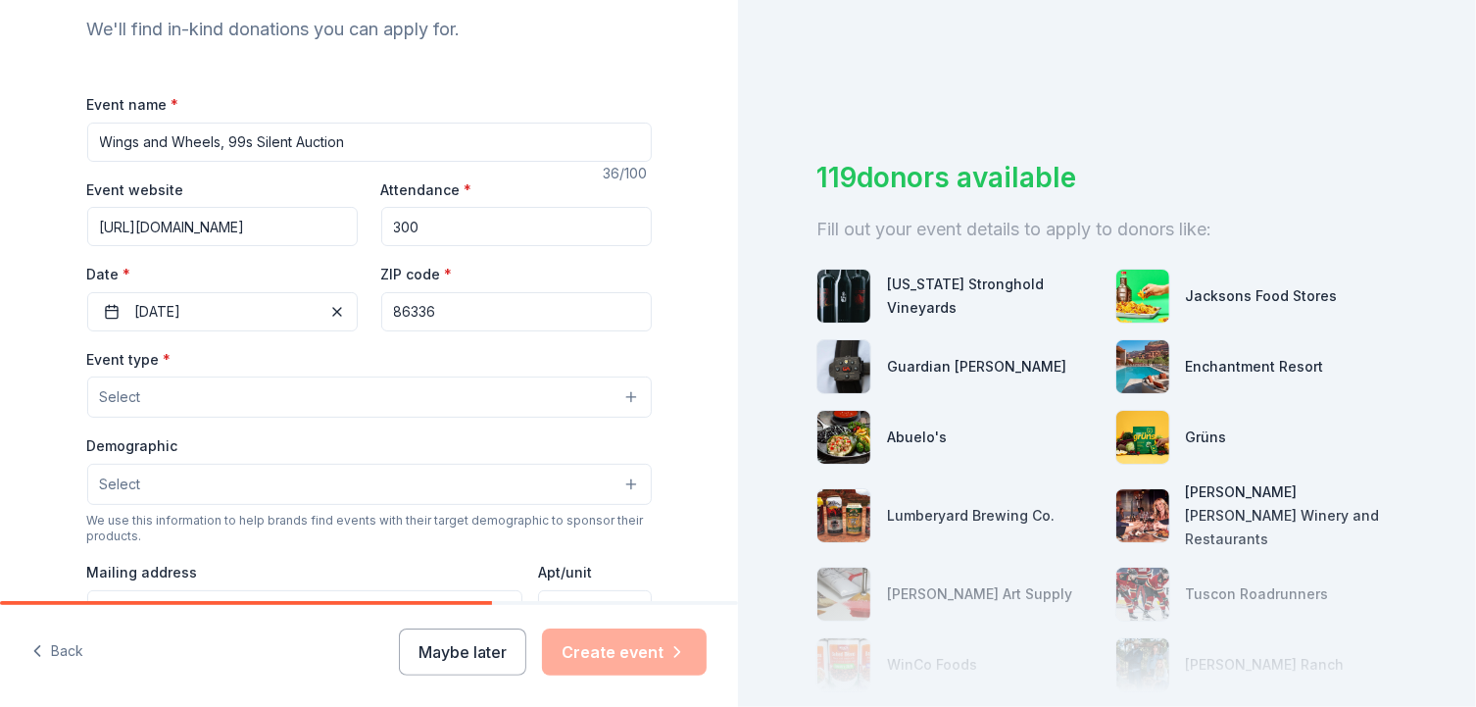
type input "https://www.airshowcenter.com/airshows/727/wings-and-wheels"
click at [439, 228] on input "300" at bounding box center [516, 226] width 270 height 39
type input "3"
type input "1000"
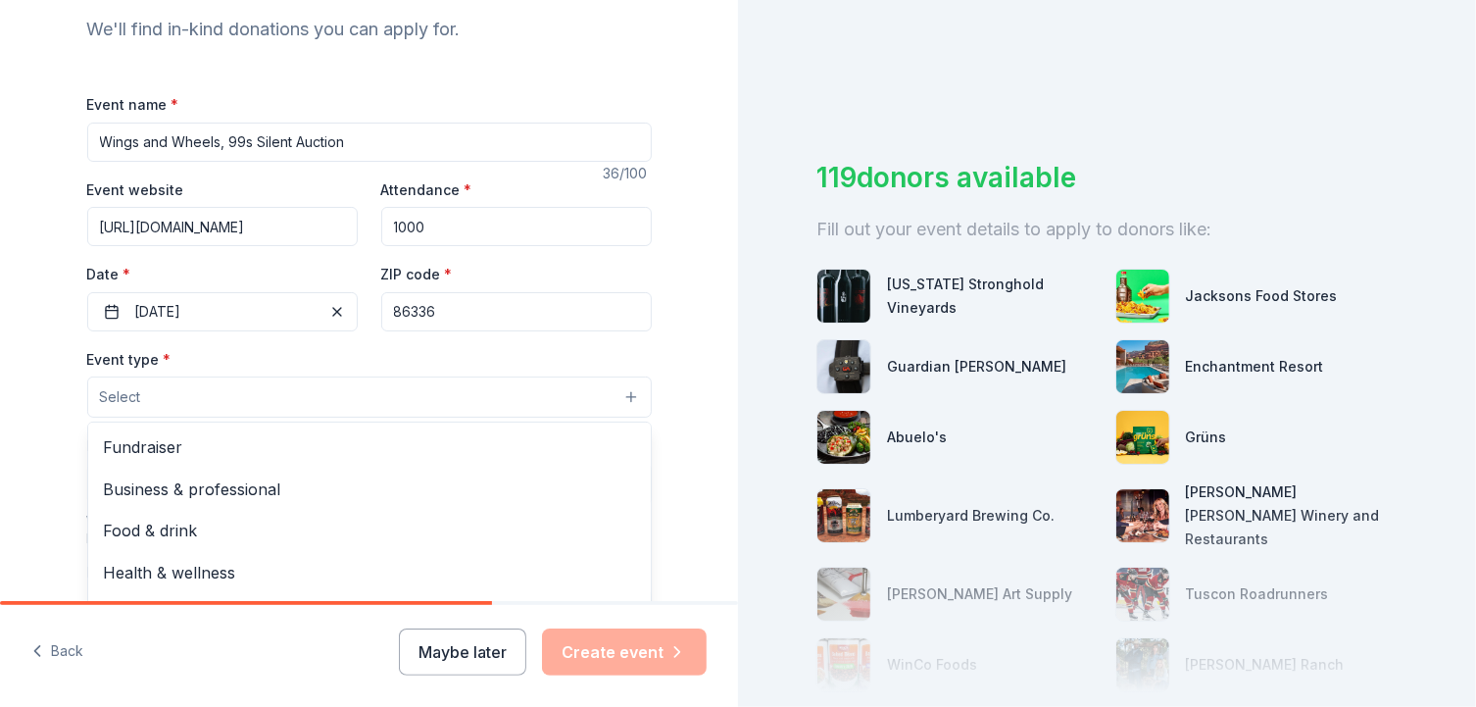
click at [138, 398] on button "Select" at bounding box center [369, 396] width 564 height 41
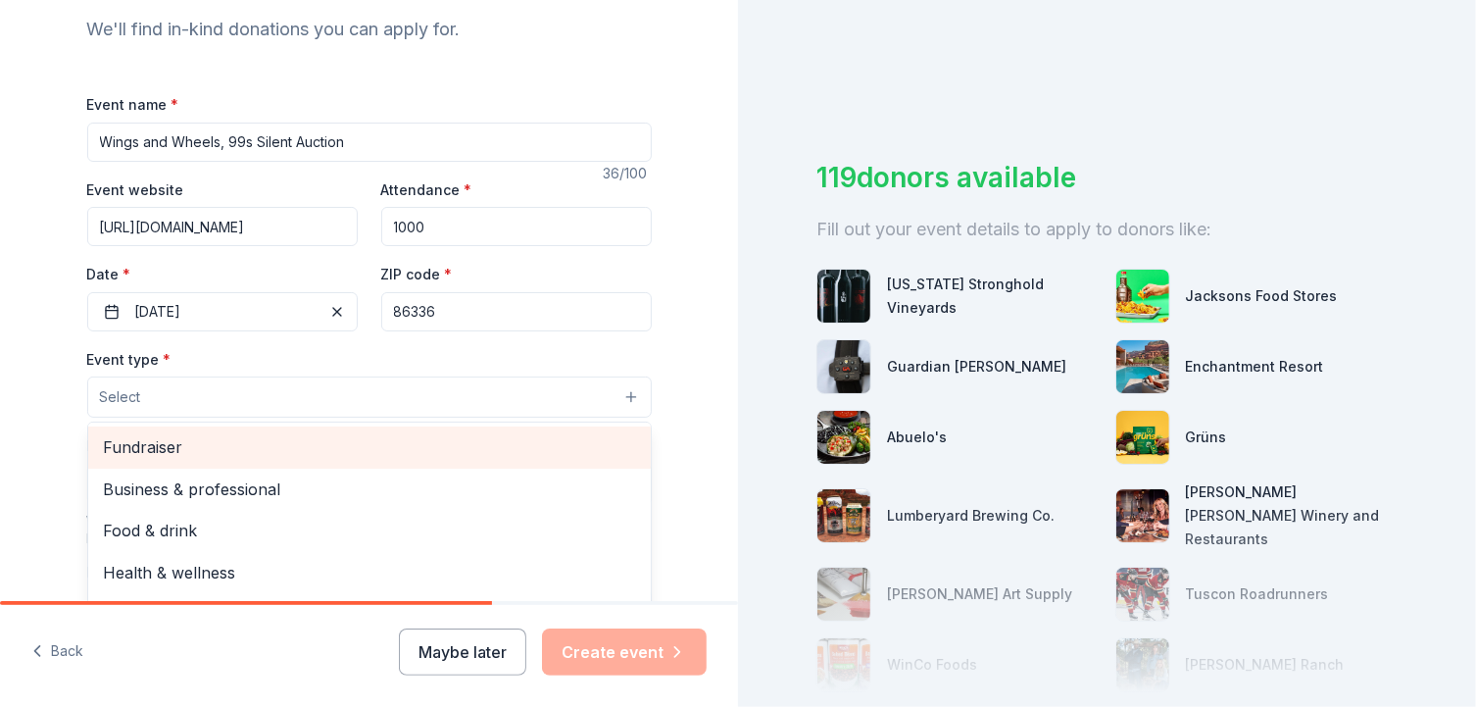
click at [136, 445] on span "Fundraiser" at bounding box center [369, 446] width 531 height 25
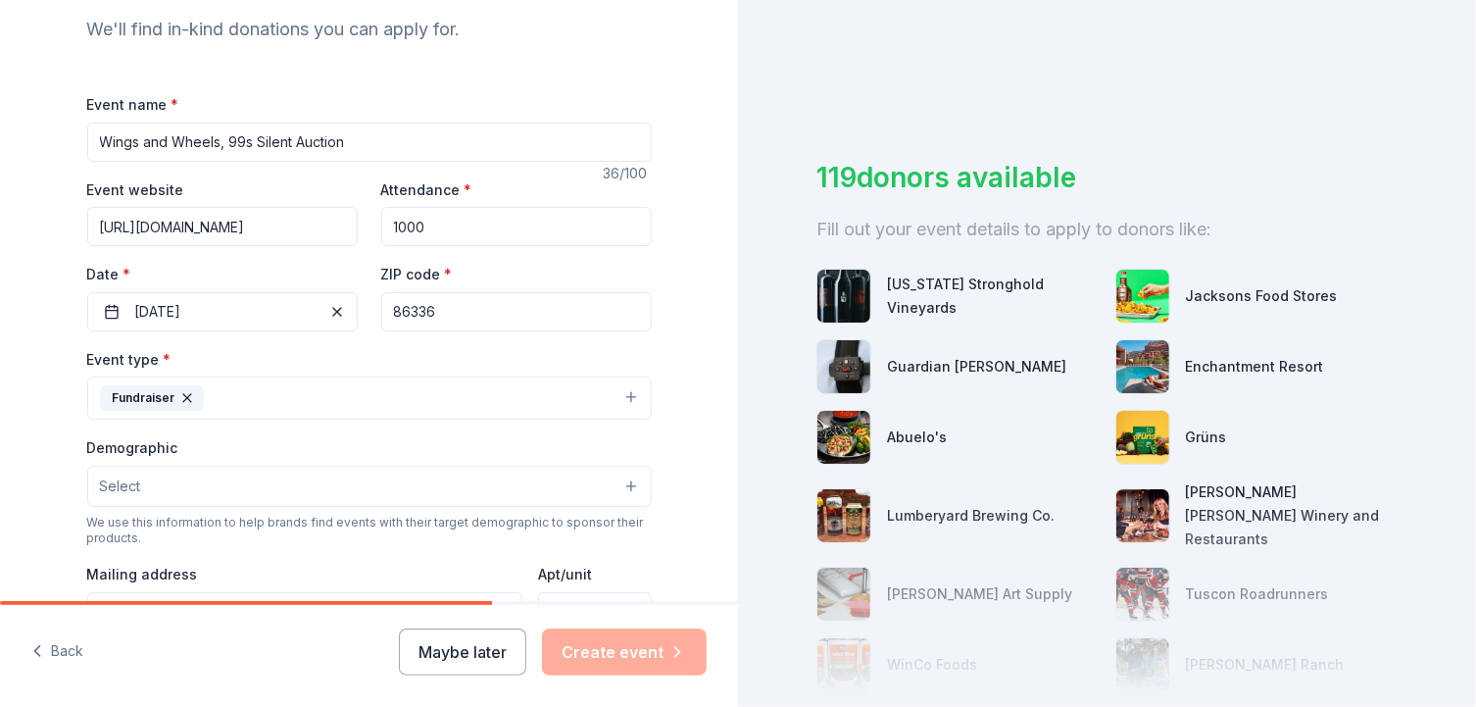
click at [488, 393] on button "Fundraiser" at bounding box center [369, 397] width 564 height 43
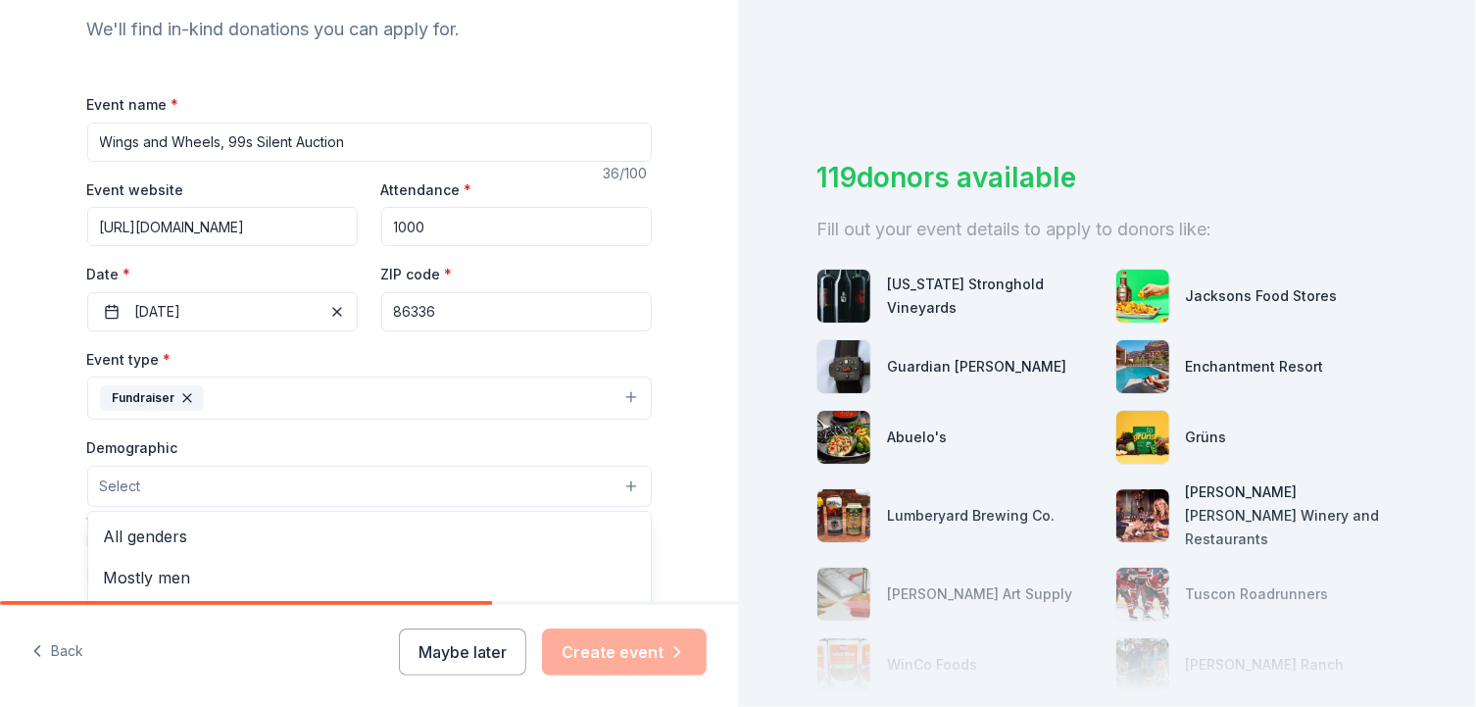
click at [241, 486] on button "Select" at bounding box center [369, 485] width 564 height 41
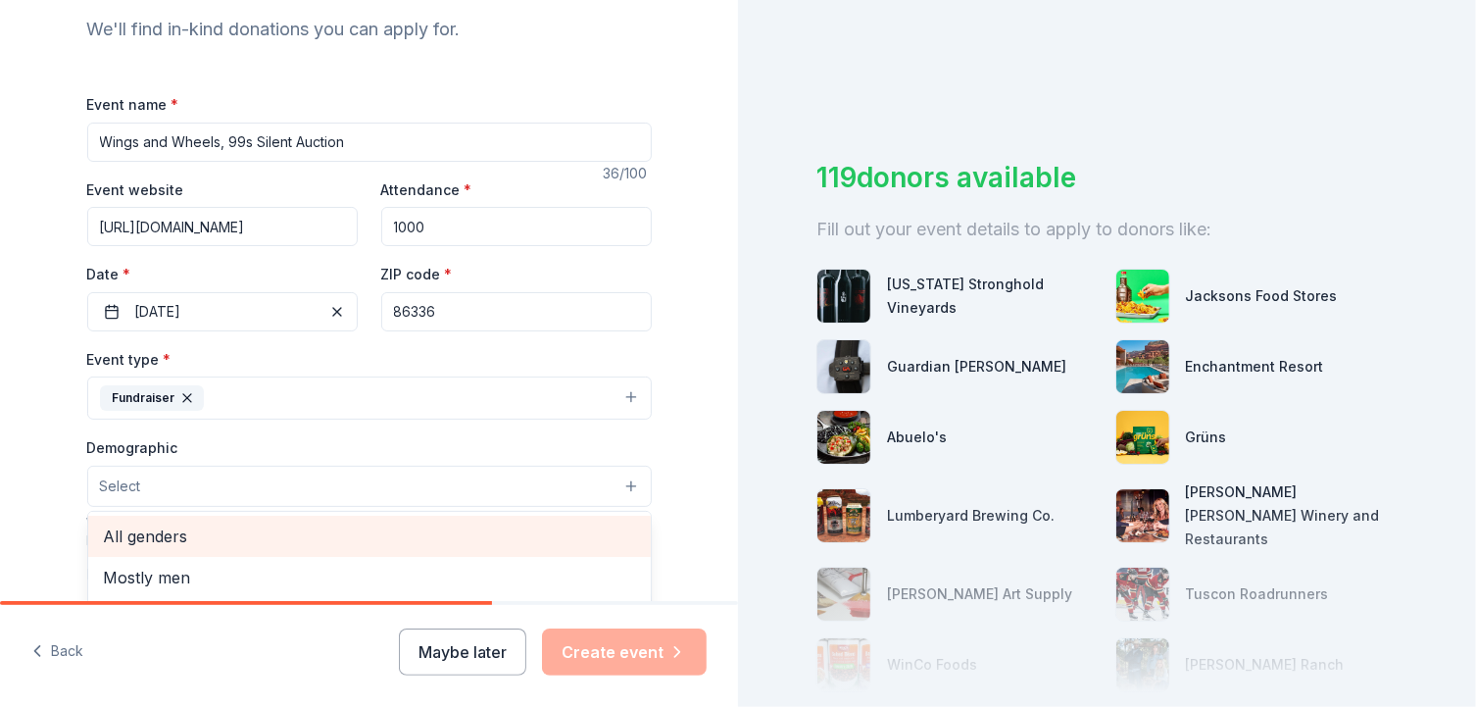
click at [167, 536] on span "All genders" at bounding box center [369, 535] width 531 height 25
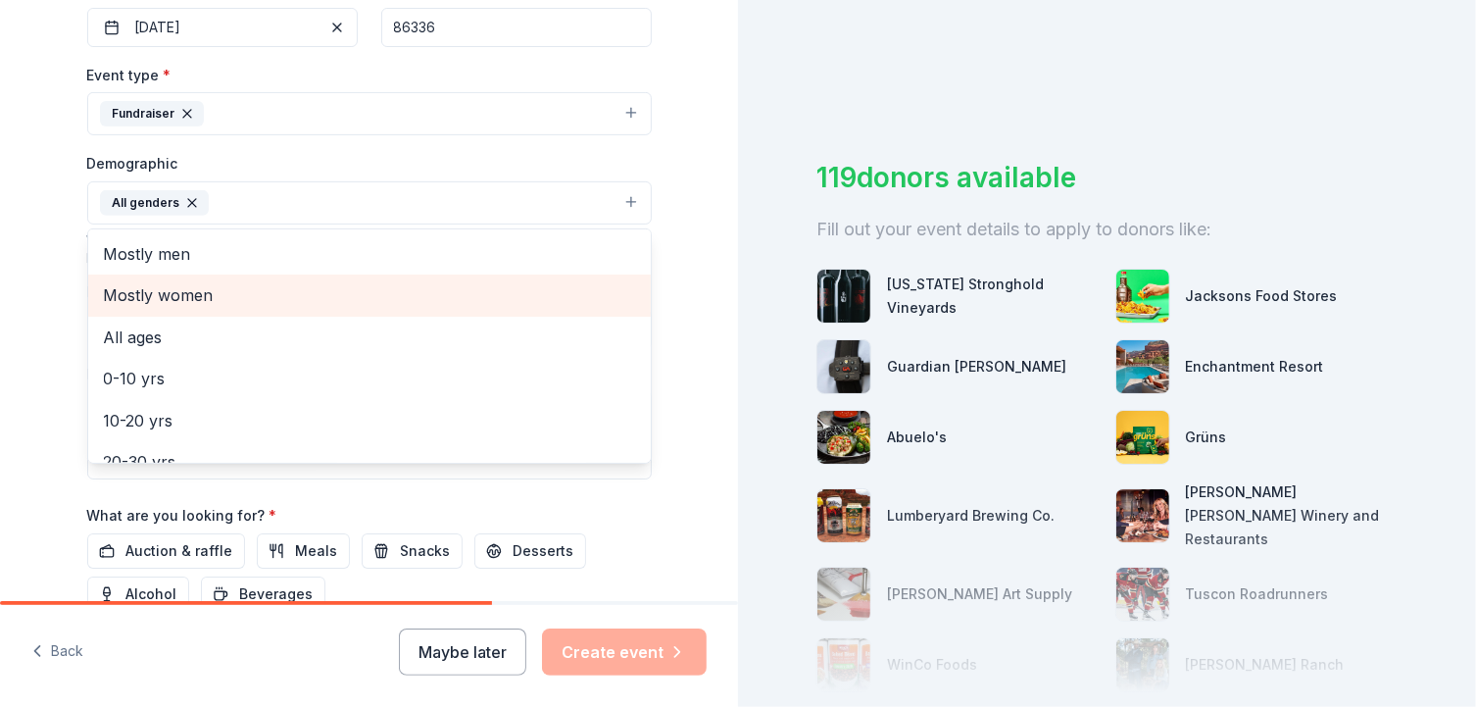
scroll to position [550, 0]
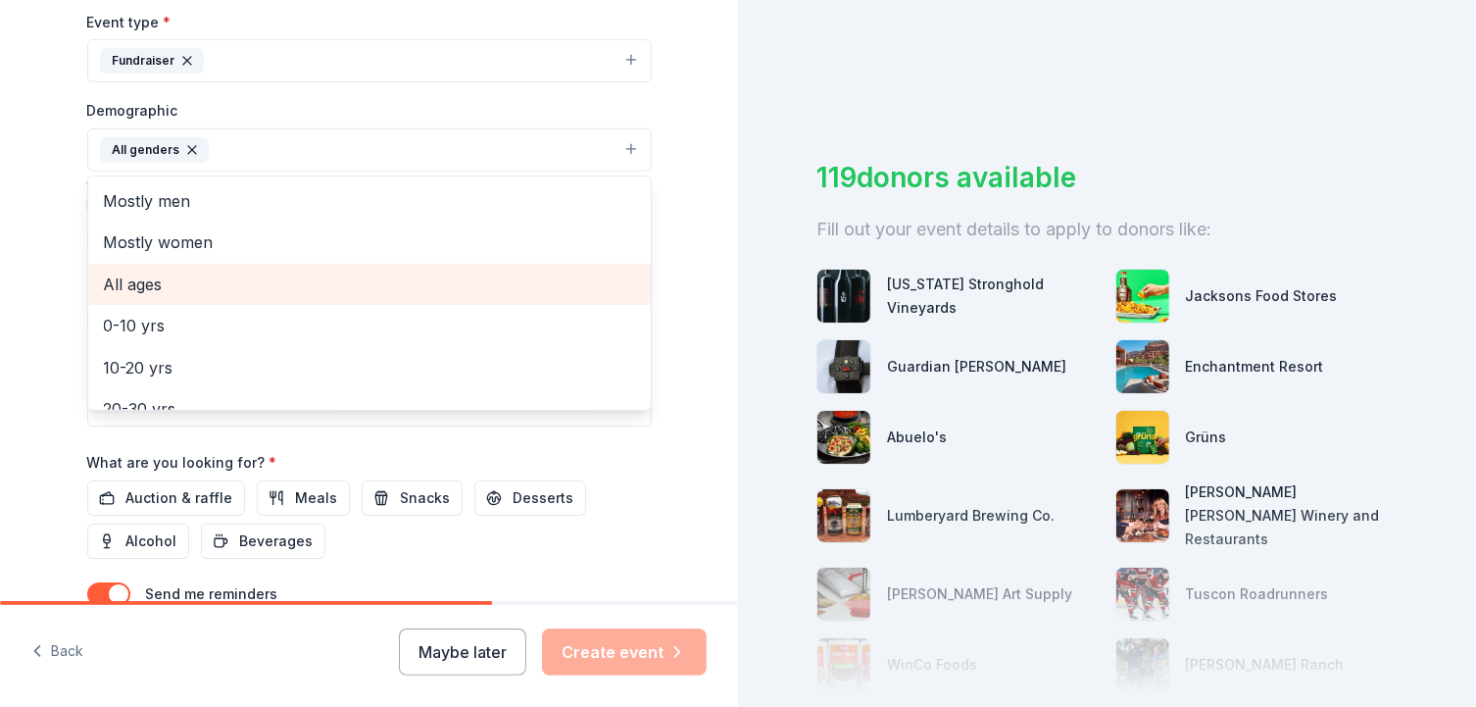
click at [133, 278] on span "All ages" at bounding box center [369, 283] width 531 height 25
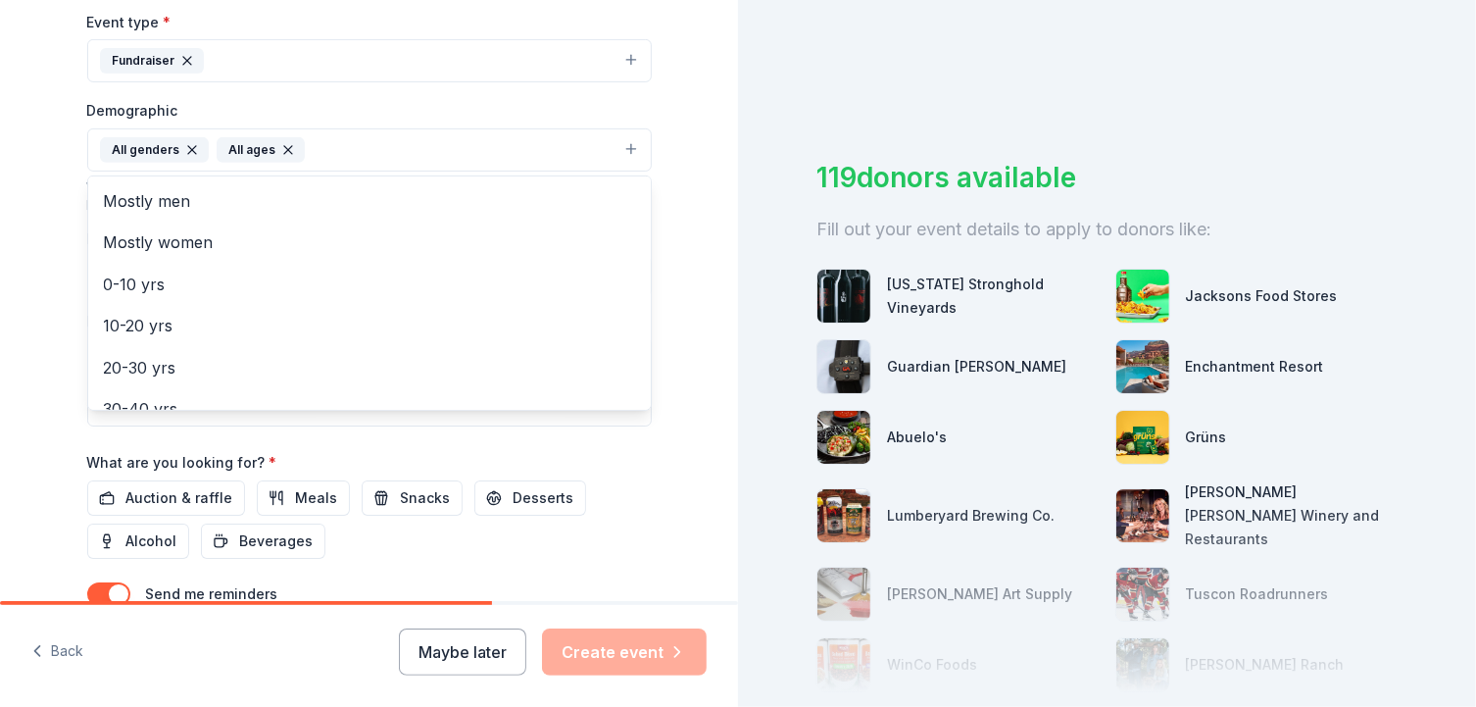
click at [673, 322] on div "Tell us about your event. We'll find in-kind donations you can apply for. Event…" at bounding box center [369, 104] width 627 height 1308
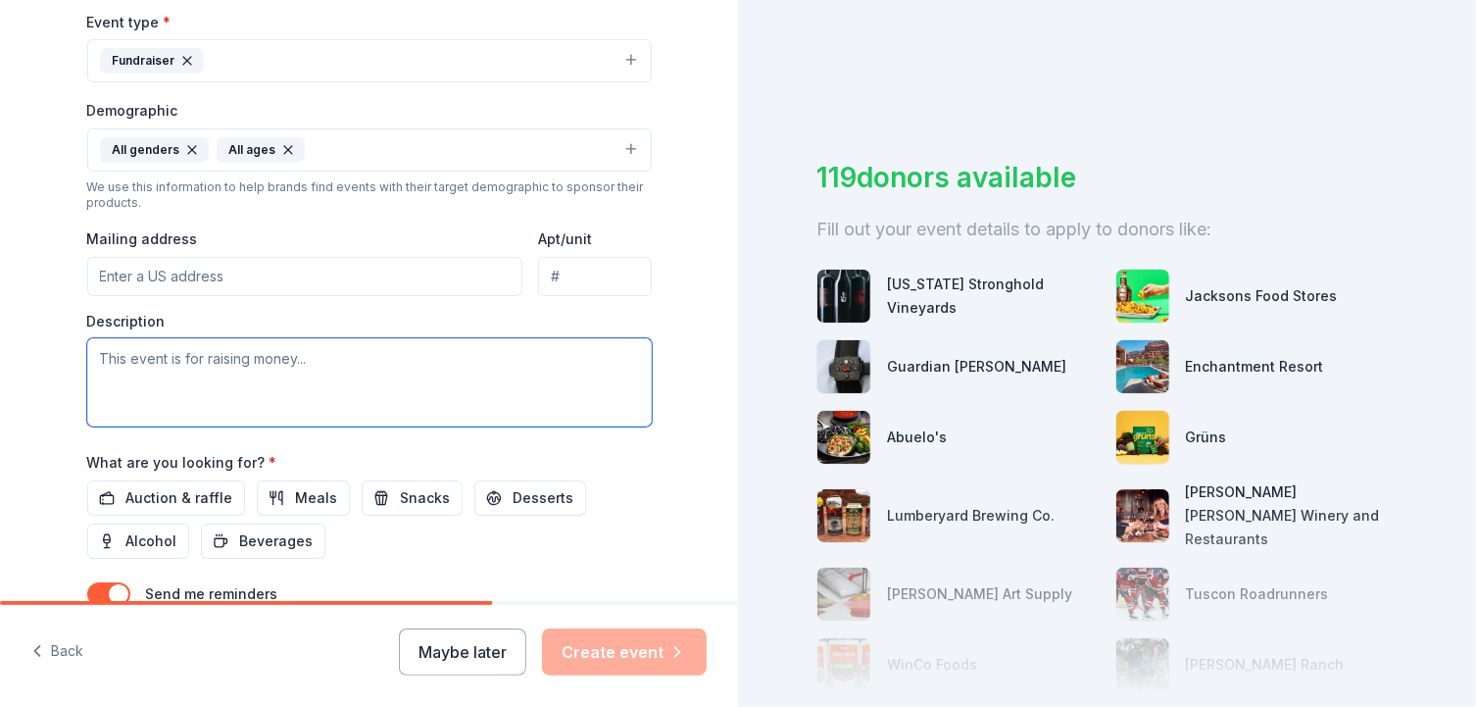
click at [399, 351] on textarea at bounding box center [369, 382] width 564 height 88
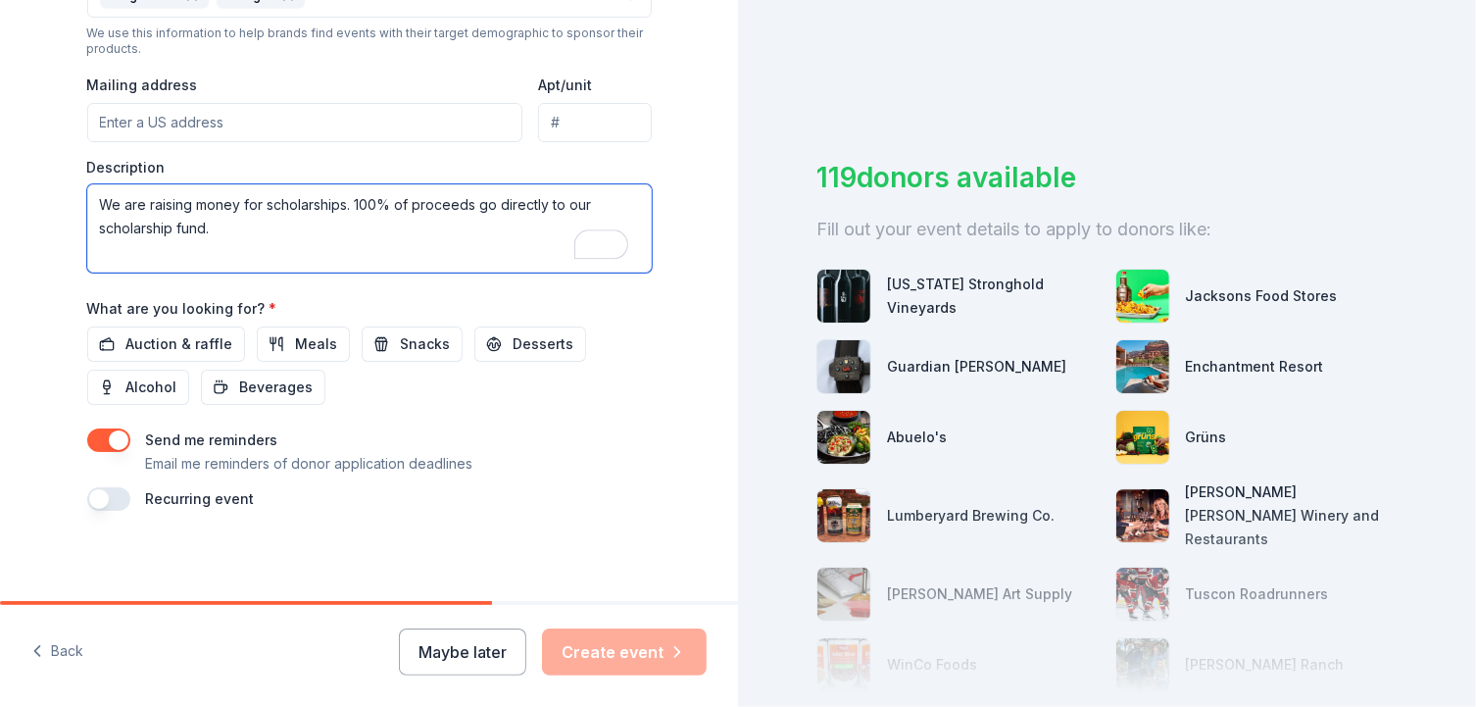
scroll to position [0, 0]
type textarea "We are raising money for scholarships. 100% of proceeds go directly to our scho…"
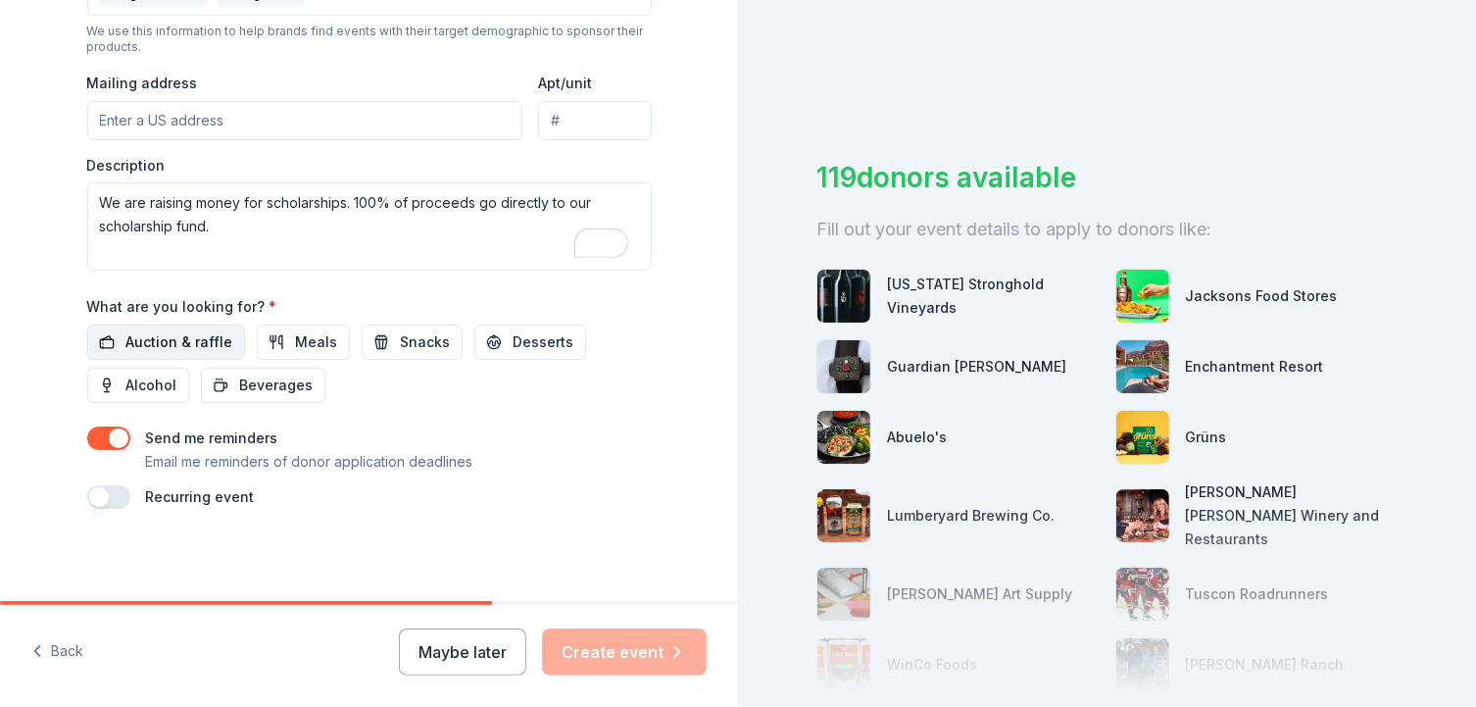
click at [142, 335] on span "Auction & raffle" at bounding box center [179, 342] width 107 height 24
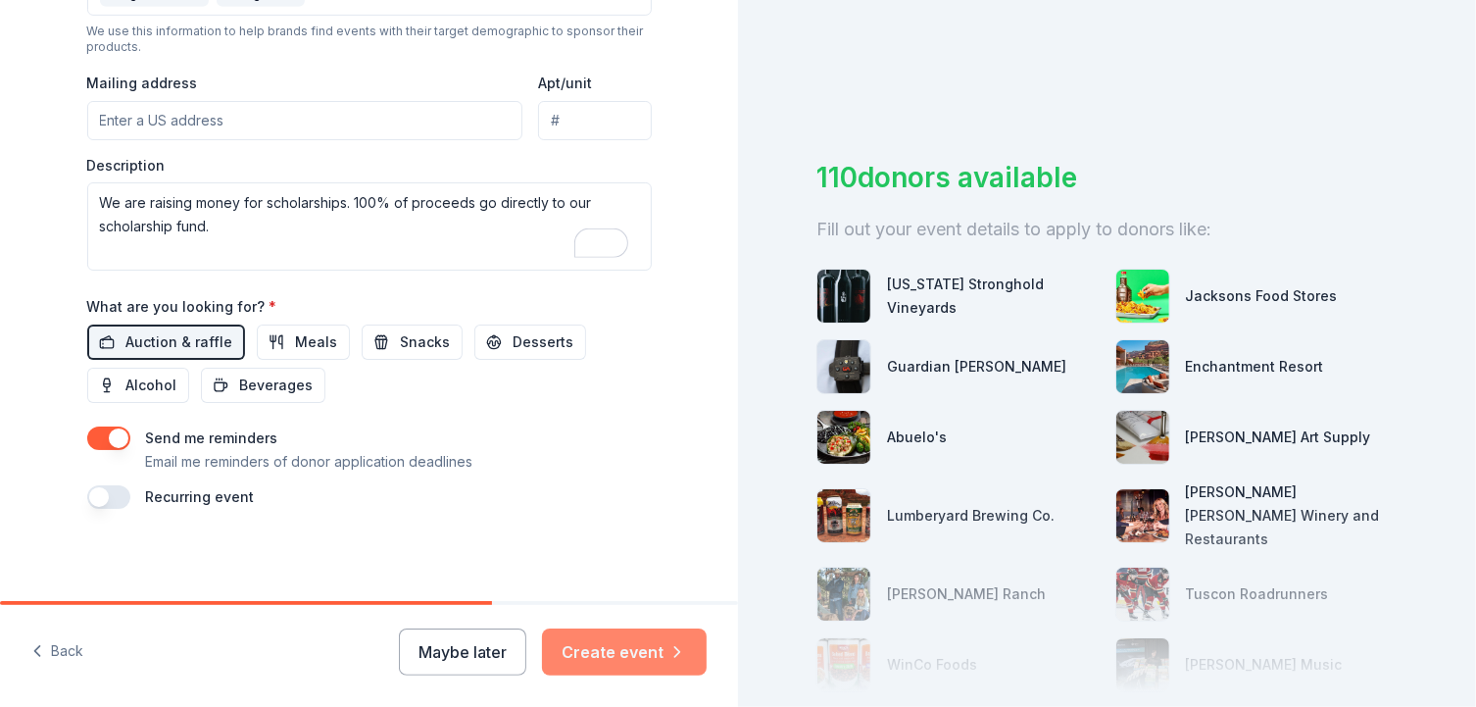
click at [634, 650] on button "Create event" at bounding box center [624, 651] width 165 height 47
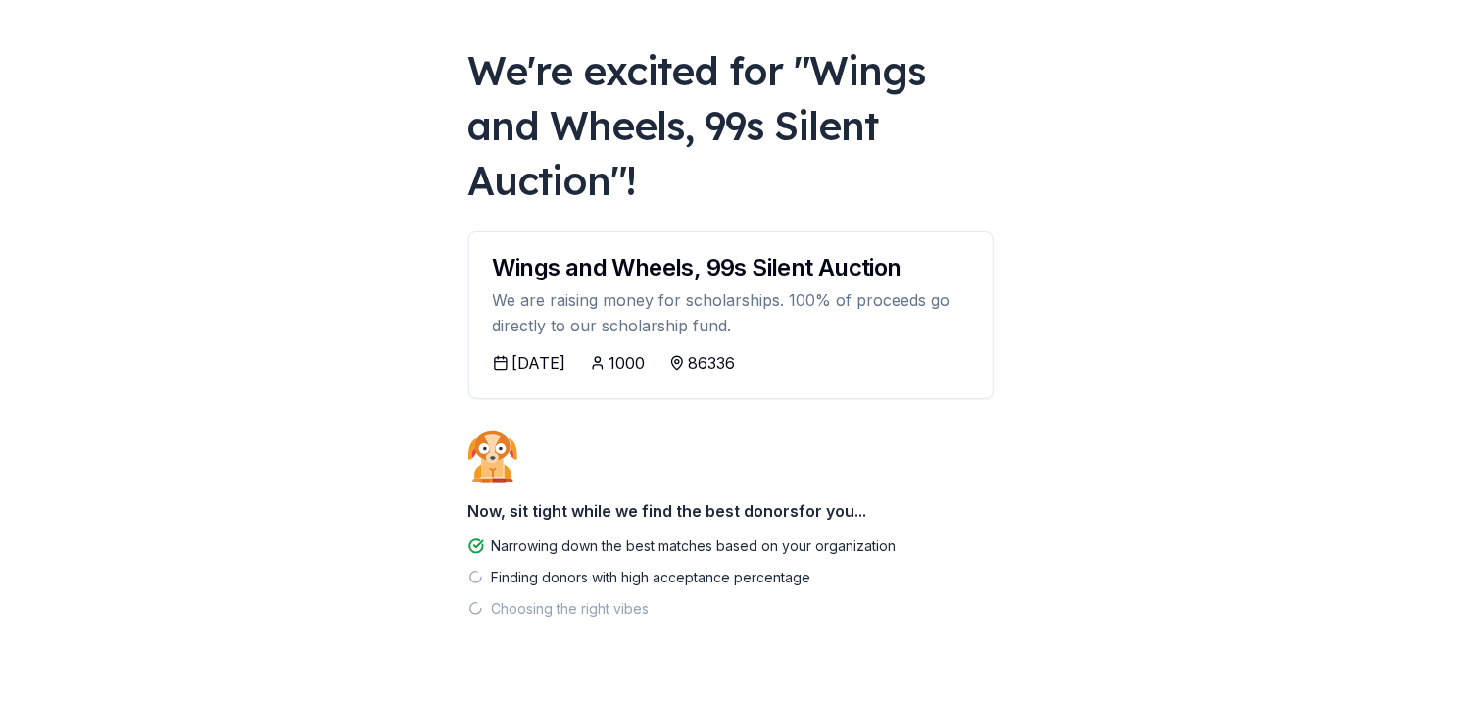
scroll to position [123, 0]
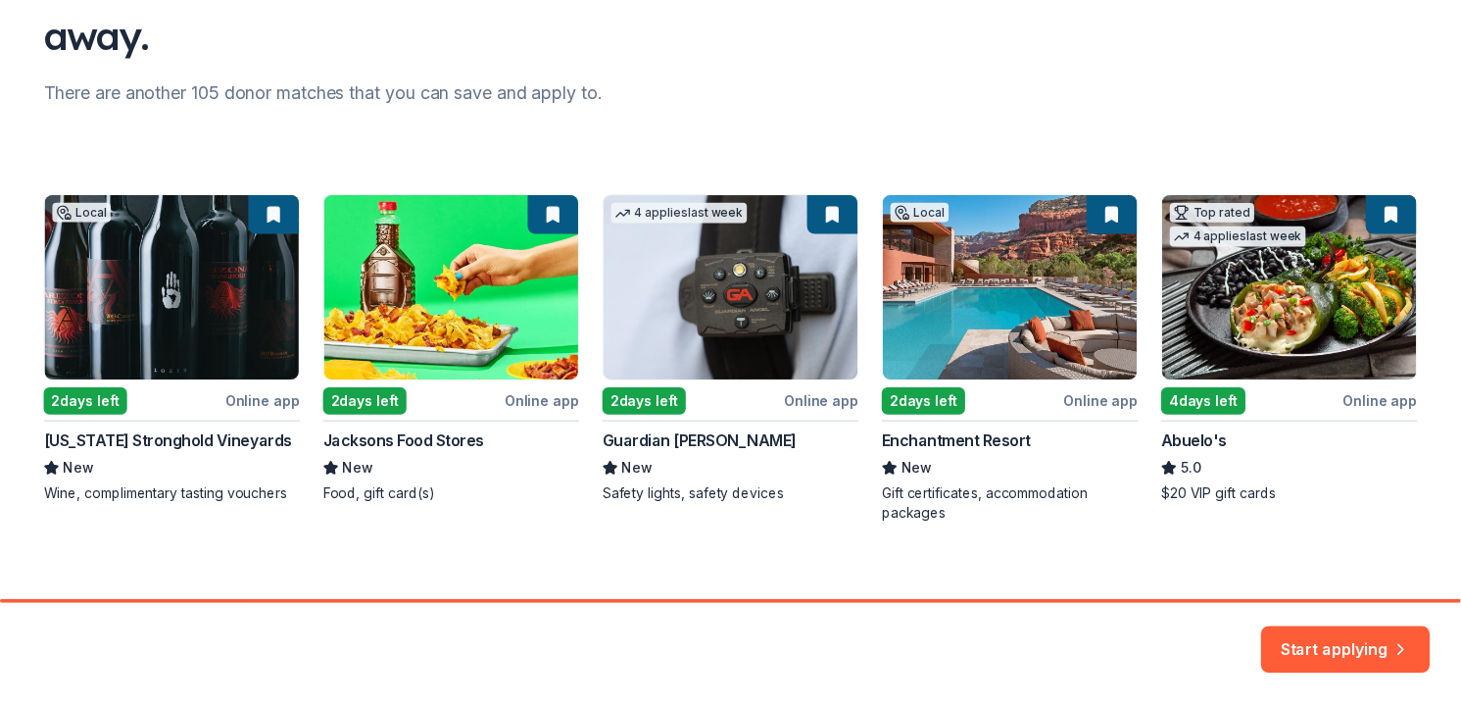
scroll to position [222, 0]
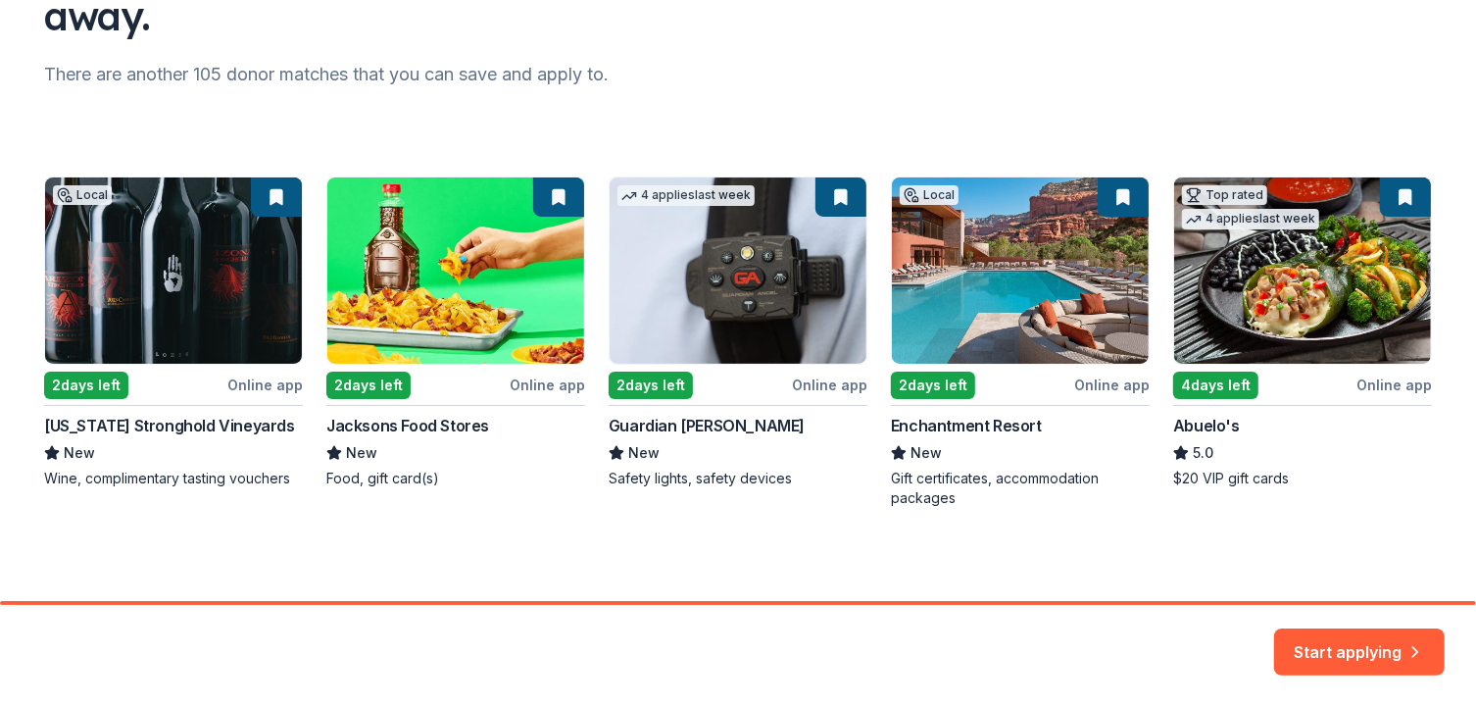
click at [990, 295] on div "Local 2 days left Online app Arizona Stronghold Vineyards New Wine, complimenta…" at bounding box center [738, 341] width 1388 height 331
click at [1048, 426] on div "Local 2 days left Online app Arizona Stronghold Vineyards New Wine, complimenta…" at bounding box center [738, 341] width 1388 height 331
click at [1391, 641] on button "Start applying" at bounding box center [1359, 639] width 171 height 47
click at [1026, 300] on div "Local 2 days left Online app Arizona Stronghold Vineyards New Wine, complimenta…" at bounding box center [738, 341] width 1388 height 331
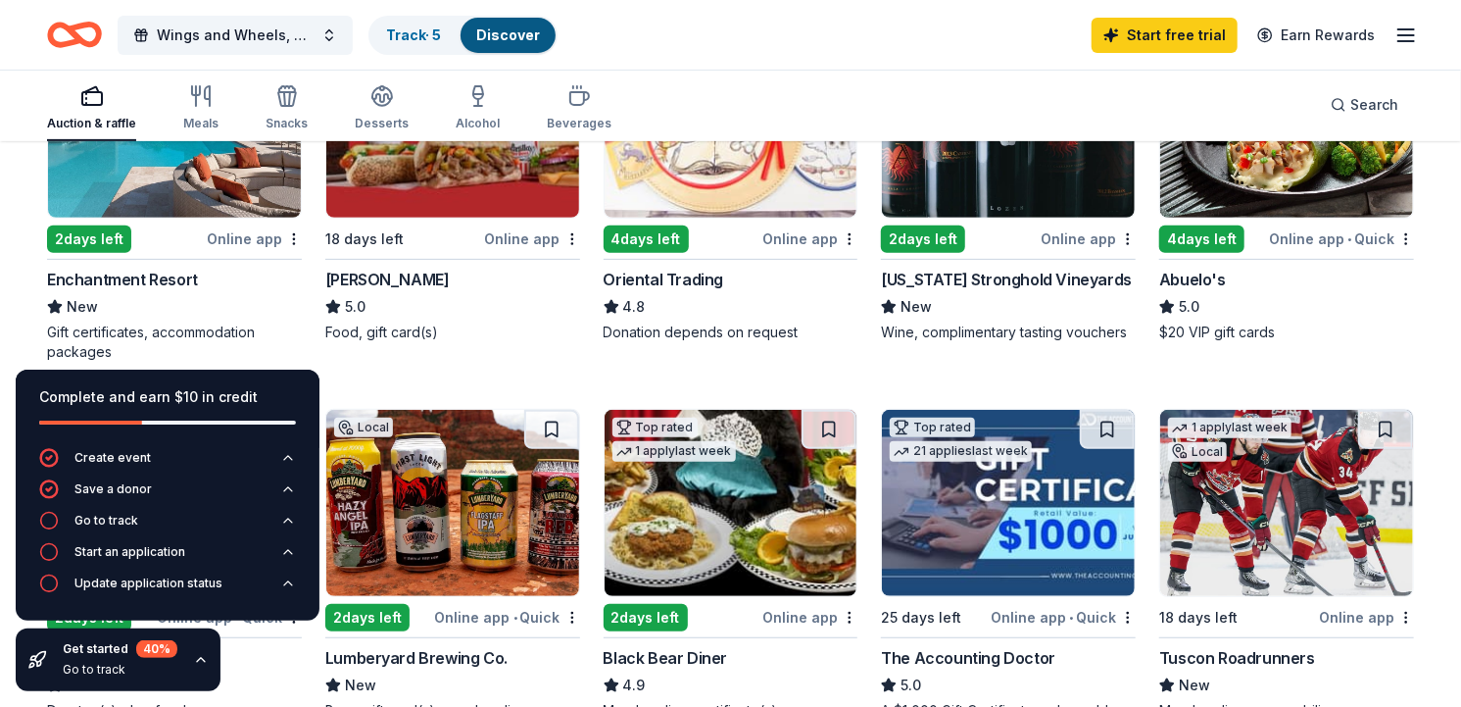
scroll to position [331, 0]
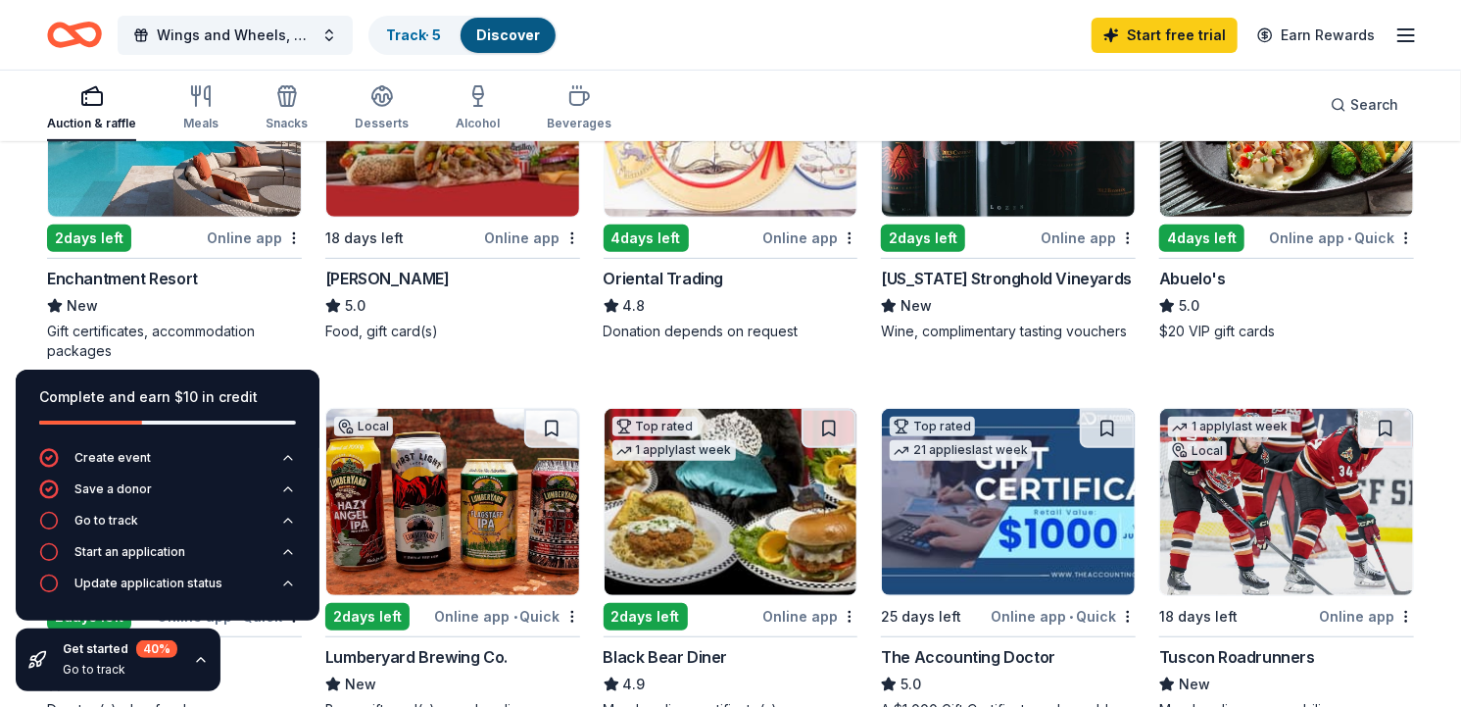
click at [183, 189] on img at bounding box center [174, 123] width 253 height 186
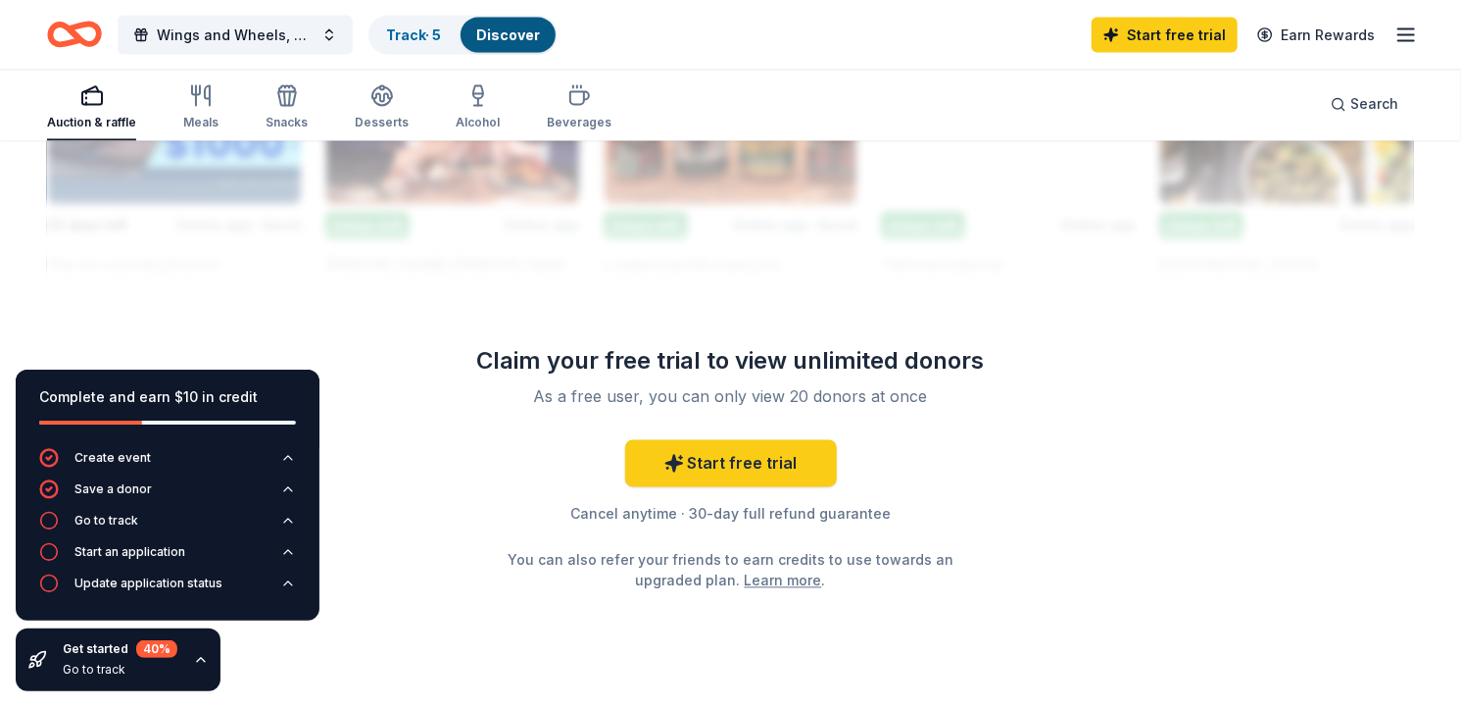
scroll to position [1904, 0]
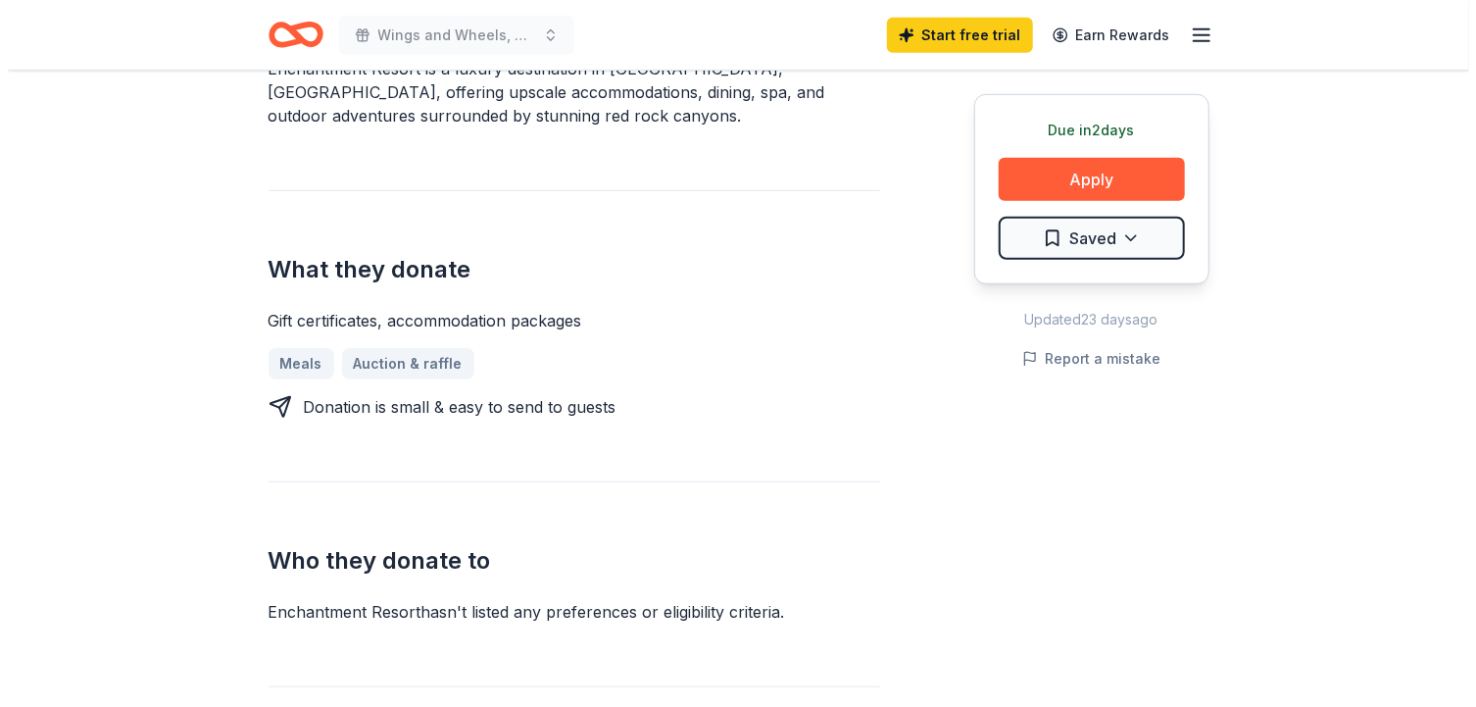
scroll to position [686, 0]
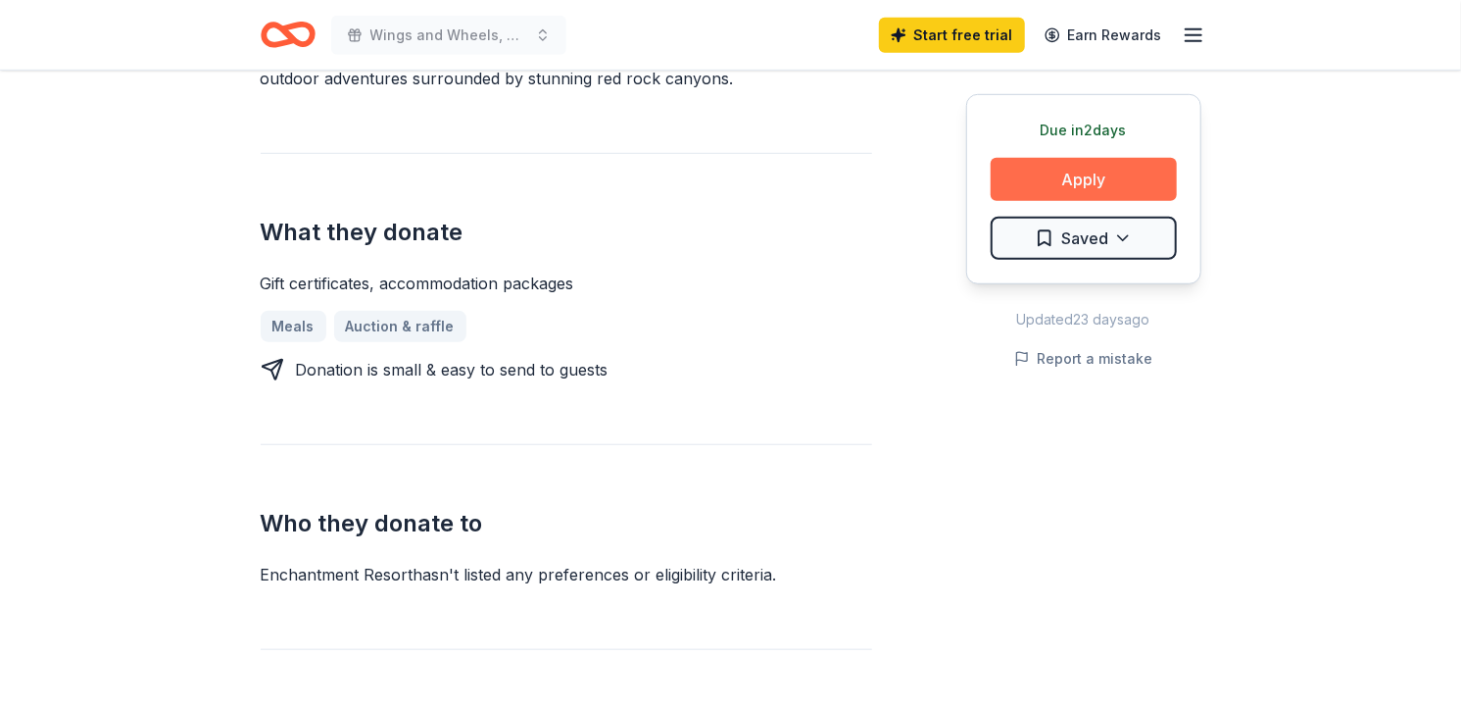
click at [1026, 186] on button "Apply" at bounding box center [1084, 179] width 186 height 43
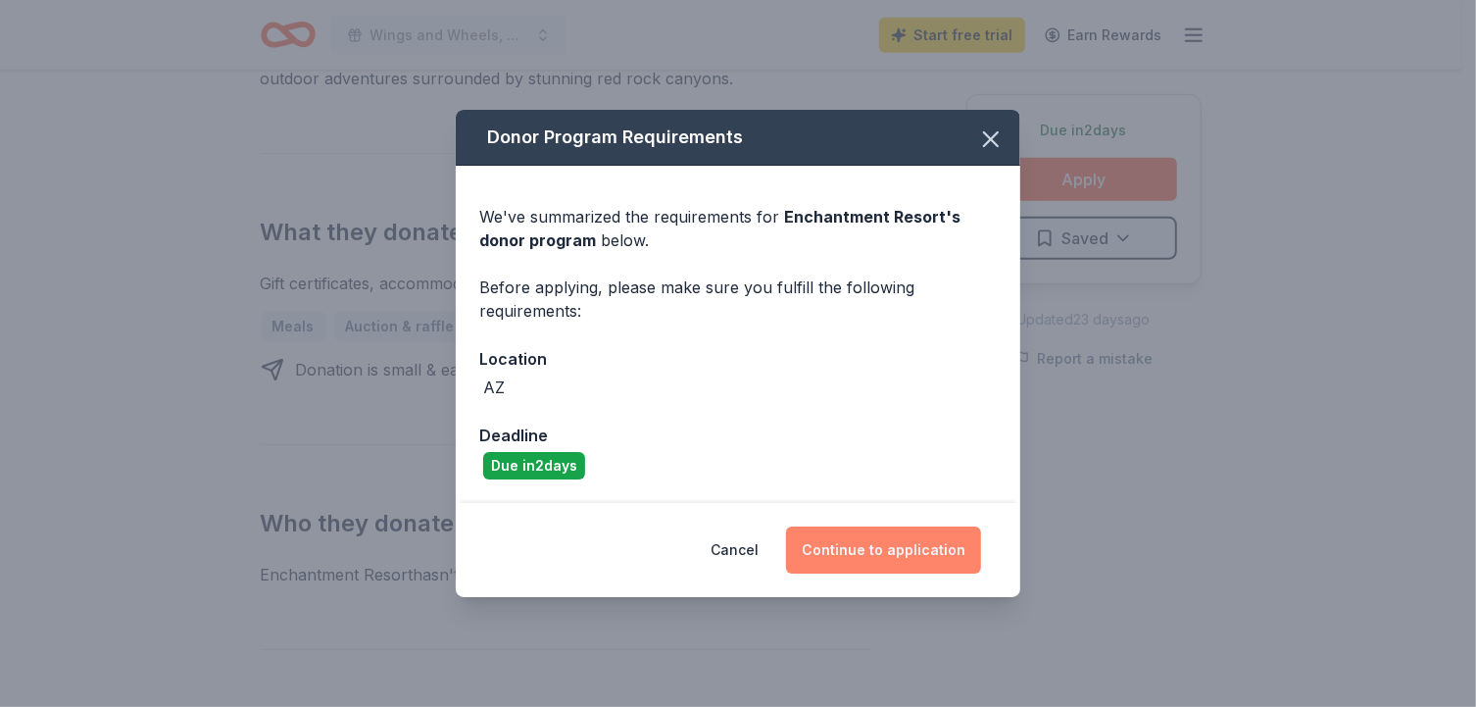
click at [894, 556] on button "Continue to application" at bounding box center [883, 549] width 195 height 47
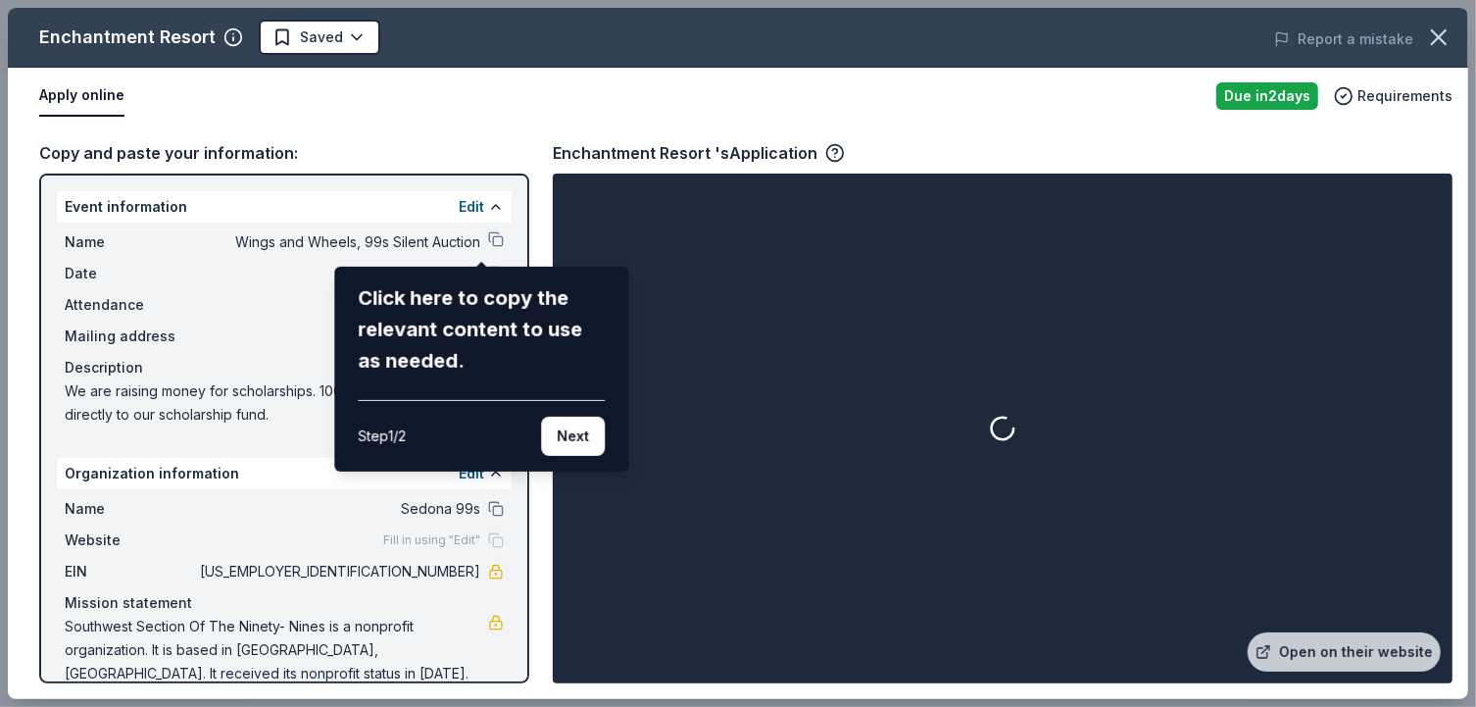
click at [648, 448] on div "Enchantment Resort Saved Report a mistake Apply online Due [DATE] Requirements …" at bounding box center [738, 353] width 1460 height 691
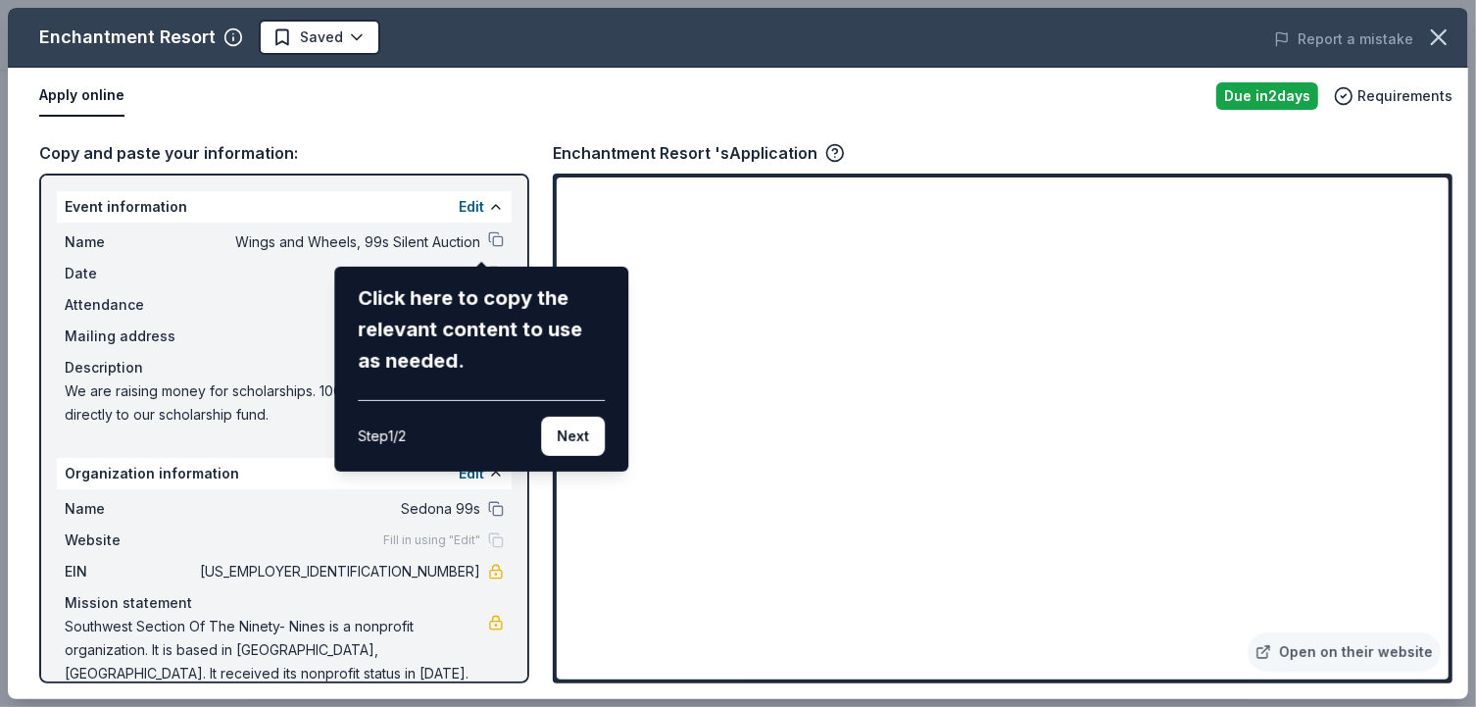
click at [483, 239] on div "Enchantment Resort Saved Report a mistake Apply online Due [DATE] Requirements …" at bounding box center [738, 353] width 1460 height 691
click at [573, 435] on button "Next" at bounding box center [573, 435] width 64 height 39
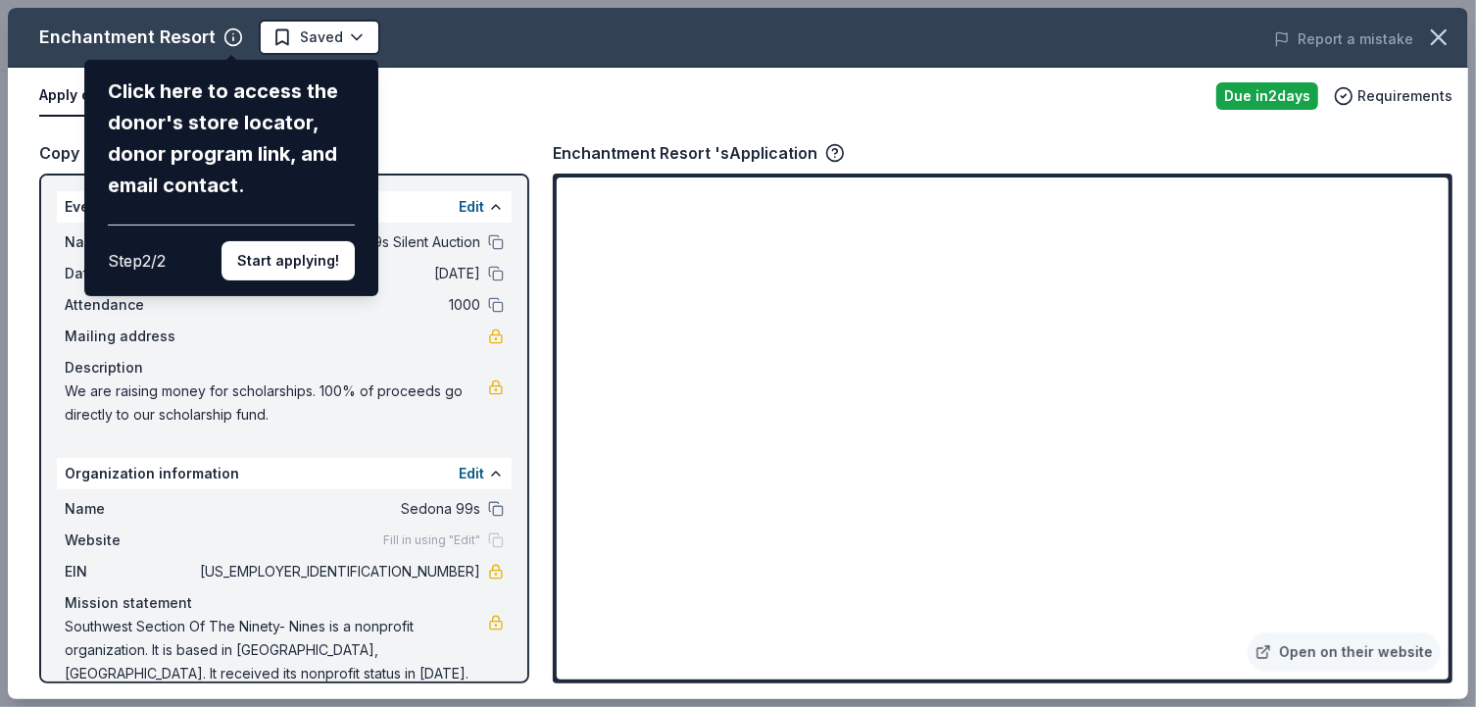
click at [245, 143] on div "Click here to access the donor's store locator, donor program link, and email c…" at bounding box center [231, 137] width 247 height 125
click at [292, 268] on button "Start applying!" at bounding box center [287, 260] width 133 height 39
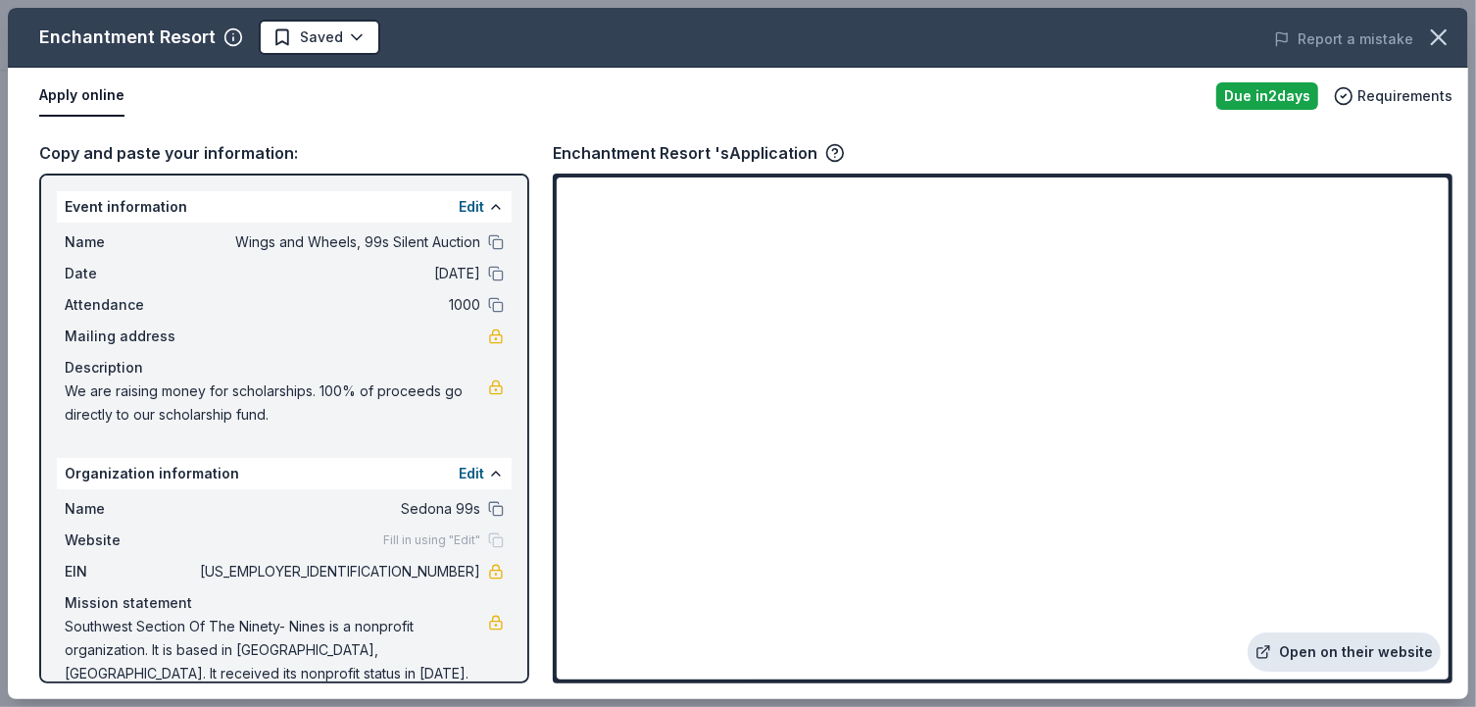
click at [1316, 650] on link "Open on their website" at bounding box center [1344, 651] width 193 height 39
click at [1296, 94] on div "Due [DATE]" at bounding box center [1267, 95] width 102 height 27
click at [1263, 100] on div "Due [DATE]" at bounding box center [1267, 95] width 102 height 27
click at [1381, 87] on span "Requirements" at bounding box center [1404, 96] width 95 height 24
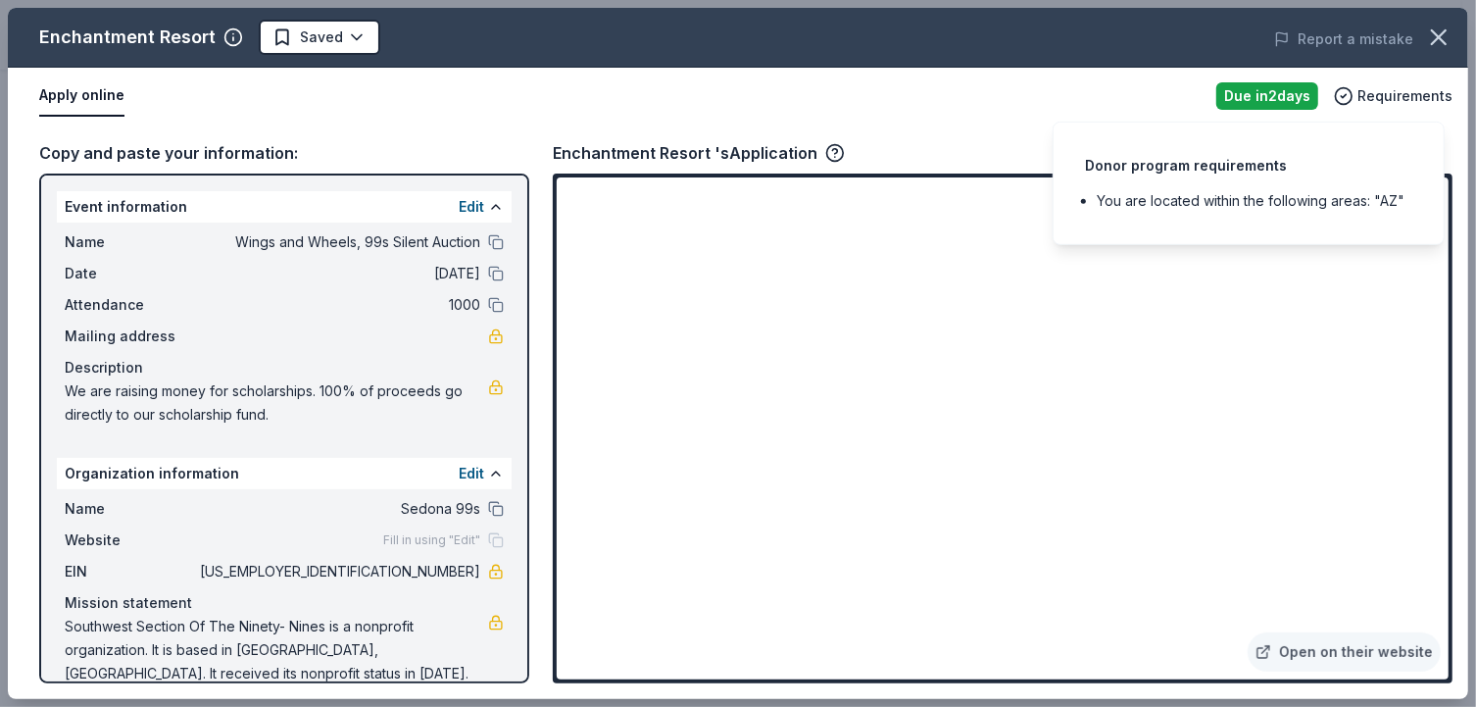
click at [1292, 92] on div "Due [DATE]" at bounding box center [1267, 95] width 102 height 27
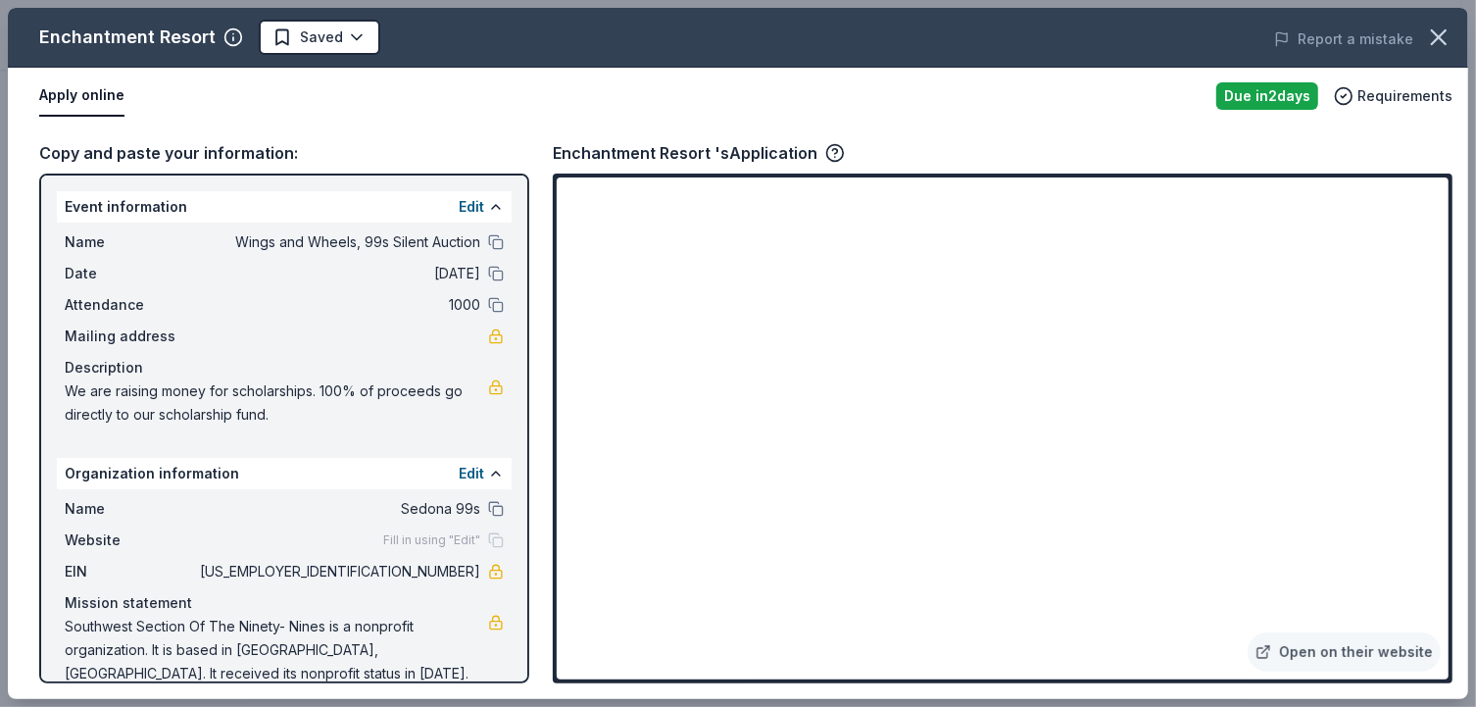
click at [1292, 92] on div "Due [DATE]" at bounding box center [1267, 95] width 102 height 27
